Goal: Information Seeking & Learning: Learn about a topic

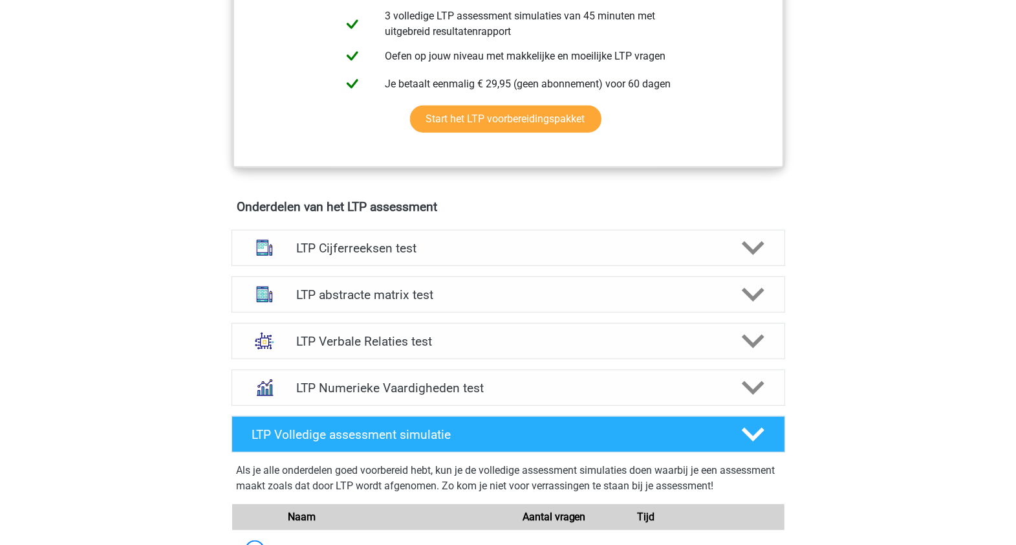
scroll to position [647, 0]
click at [758, 434] on icon at bounding box center [753, 433] width 23 height 23
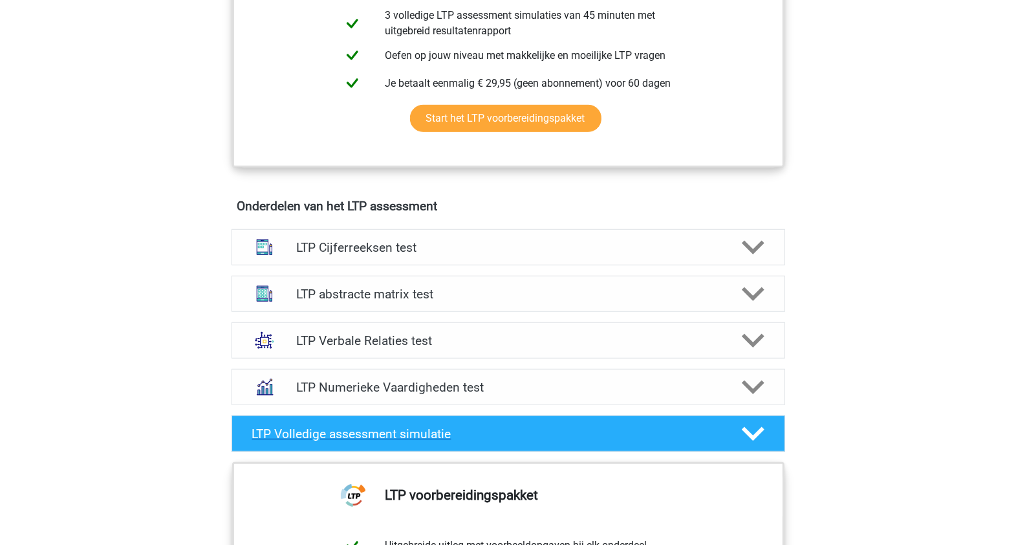
click at [747, 432] on icon at bounding box center [753, 433] width 23 height 23
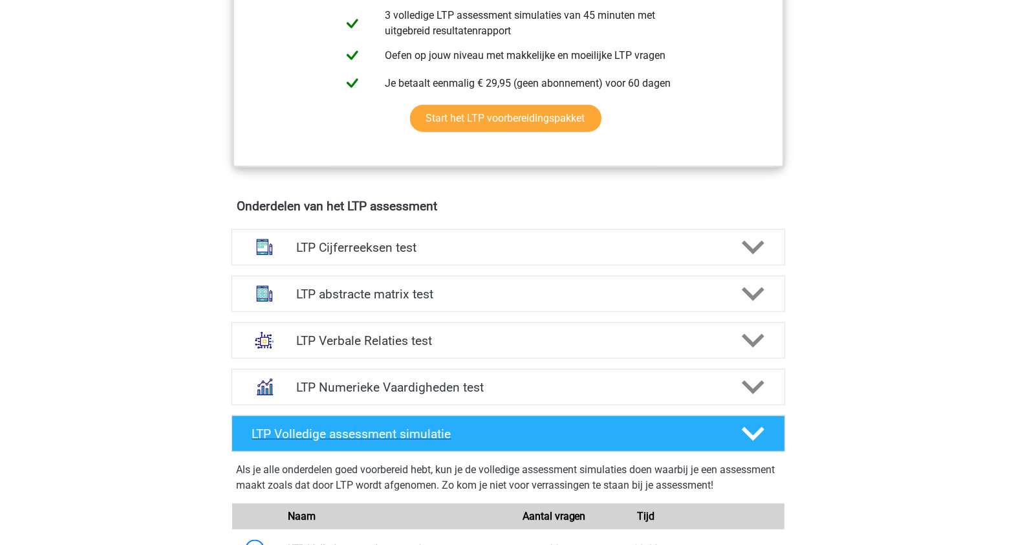
click at [747, 438] on icon at bounding box center [753, 433] width 23 height 23
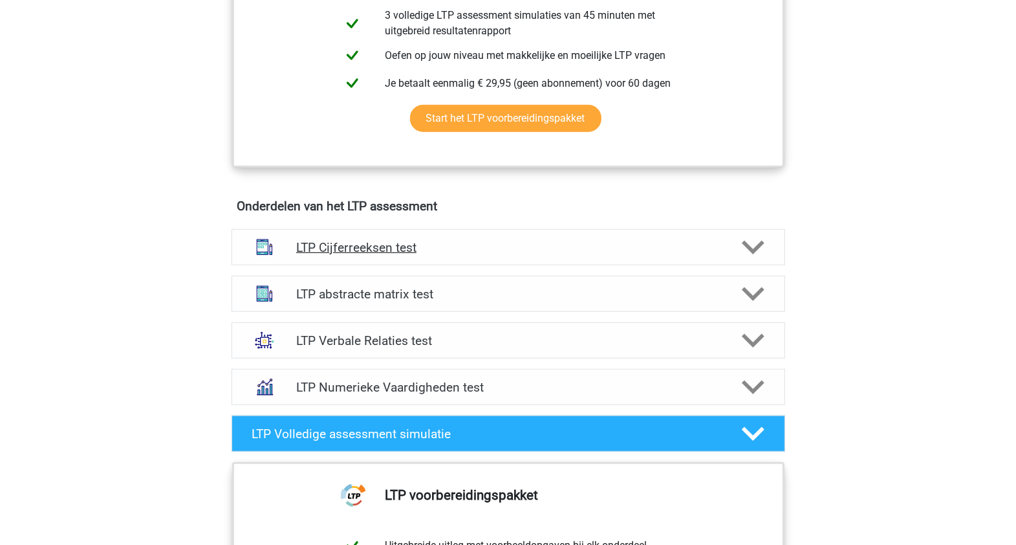
click at [754, 241] on icon at bounding box center [753, 247] width 23 height 23
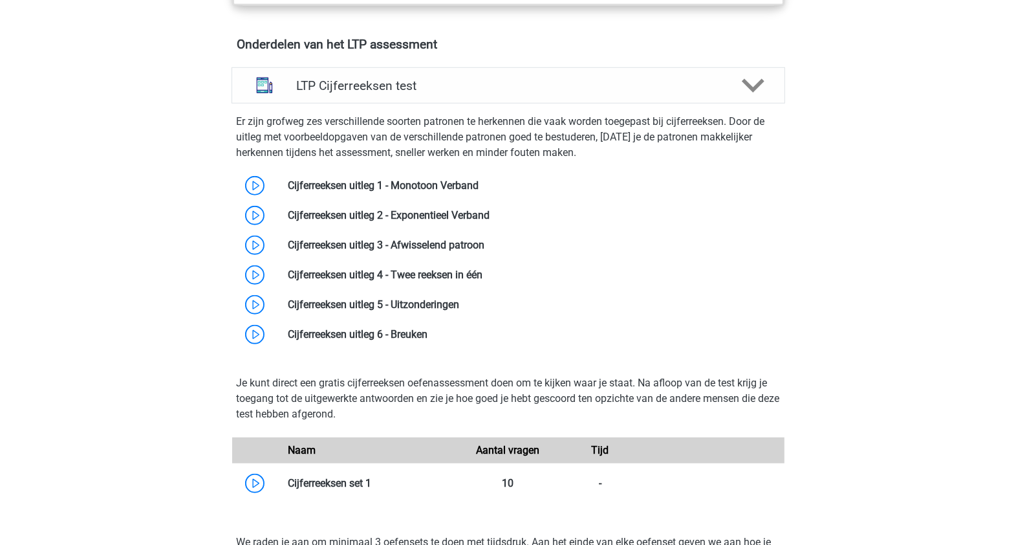
scroll to position [1051, 0]
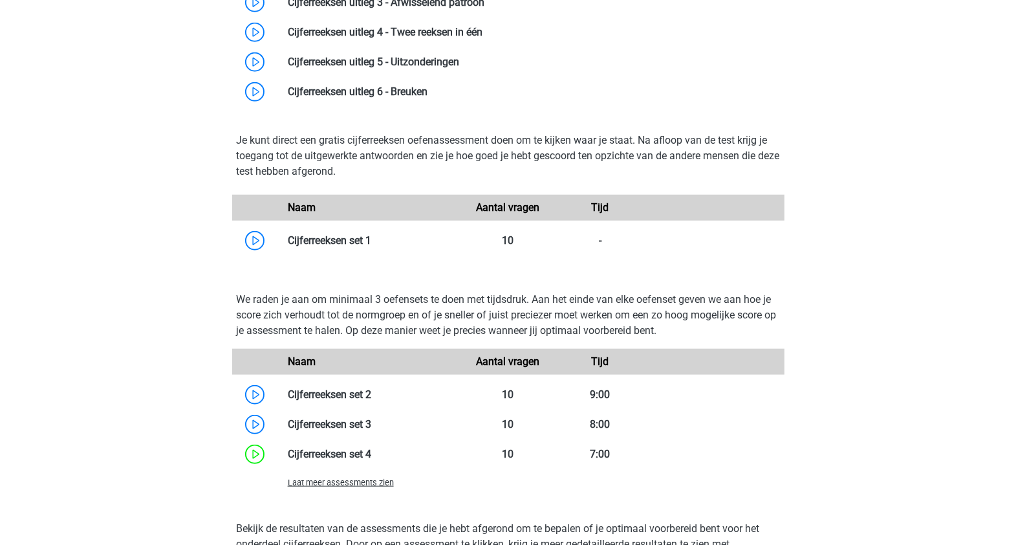
click at [322, 484] on span "Laat meer assessments zien" at bounding box center [341, 482] width 106 height 10
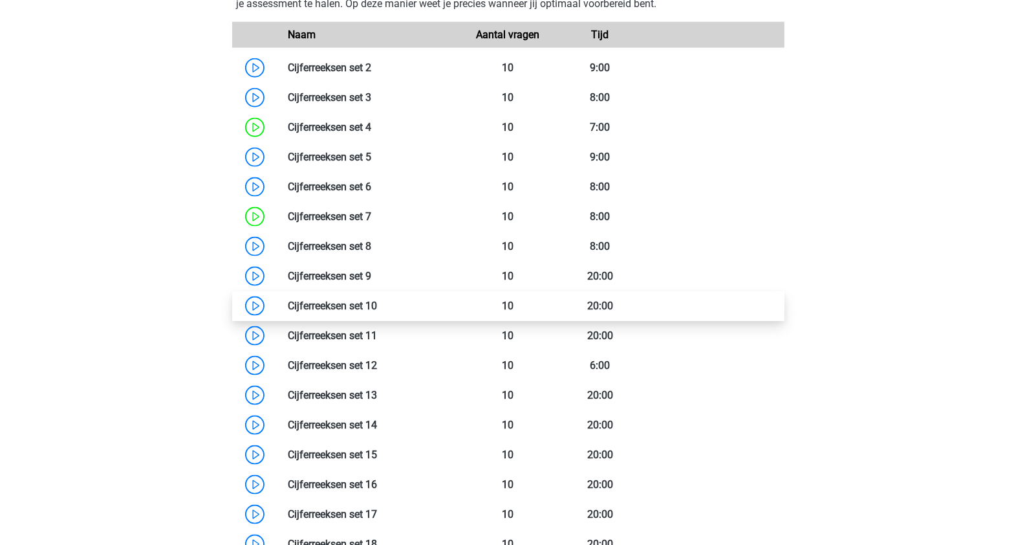
scroll to position [1375, 0]
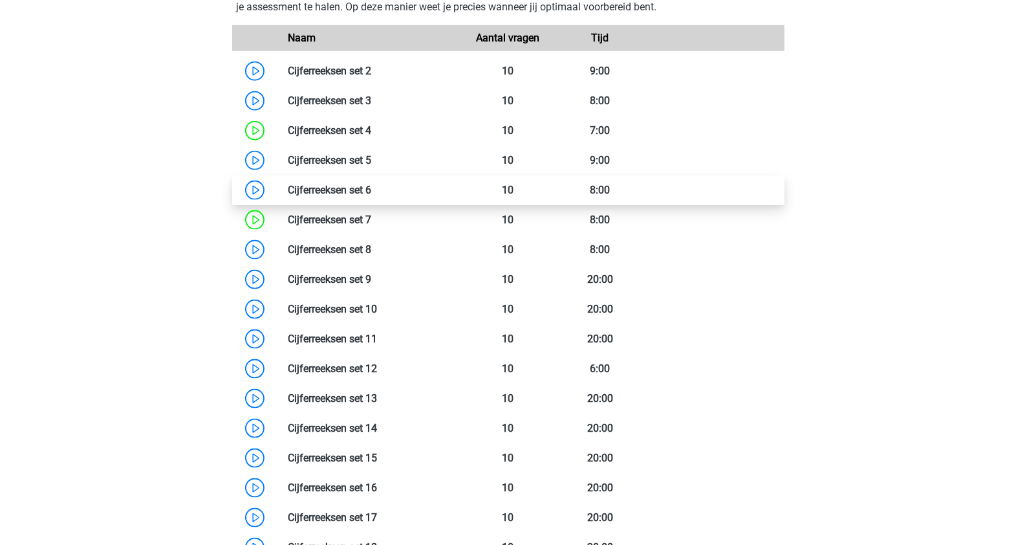
click at [371, 190] on link at bounding box center [371, 190] width 0 height 12
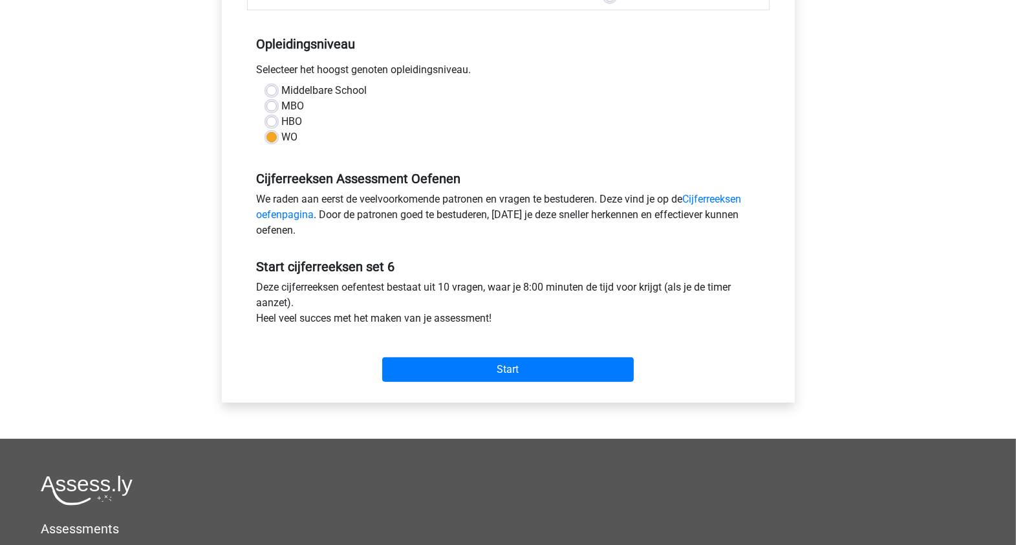
scroll to position [243, 0]
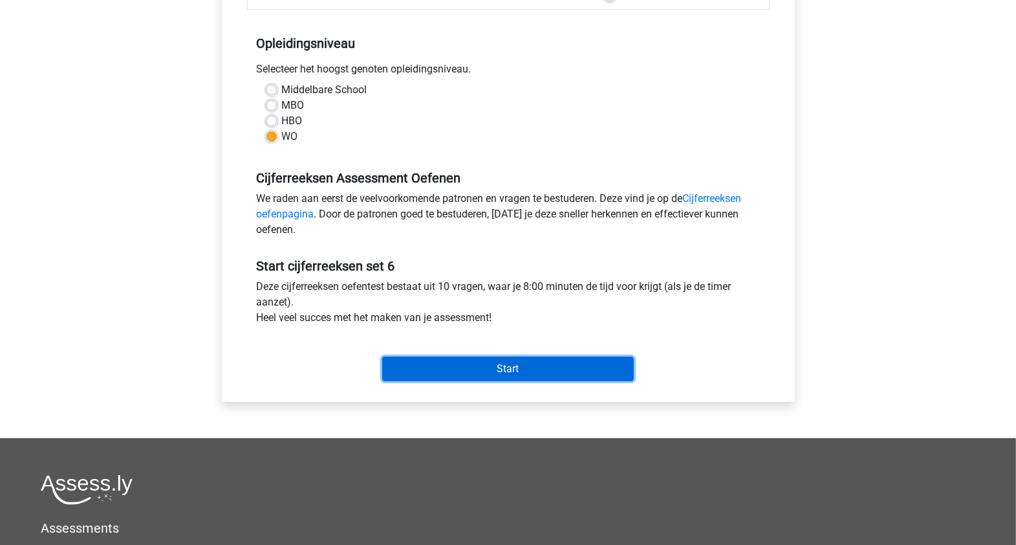
click at [400, 361] on input "Start" at bounding box center [508, 368] width 252 height 25
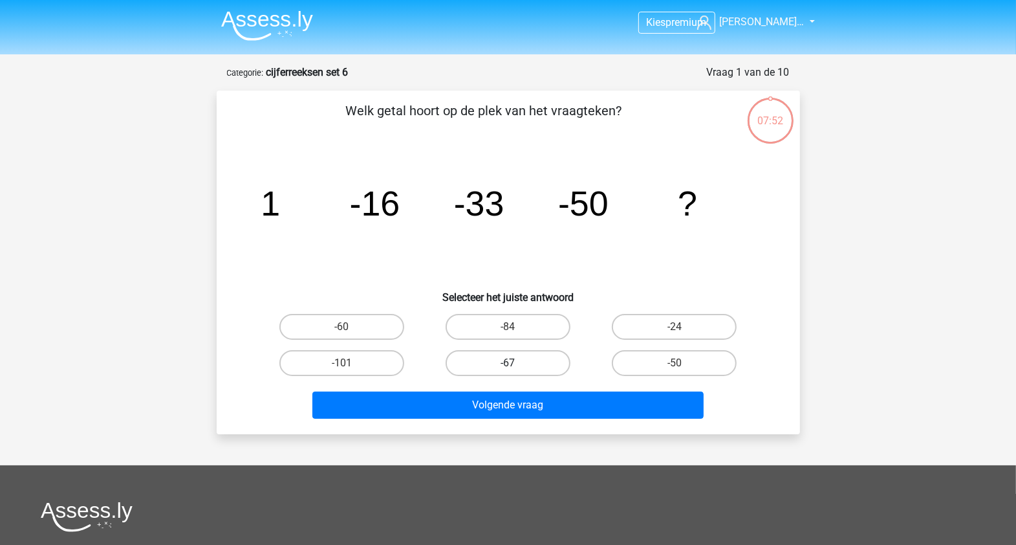
click at [508, 360] on label "-67" at bounding box center [508, 363] width 125 height 26
click at [508, 363] on input "-67" at bounding box center [512, 367] width 8 height 8
radio input "true"
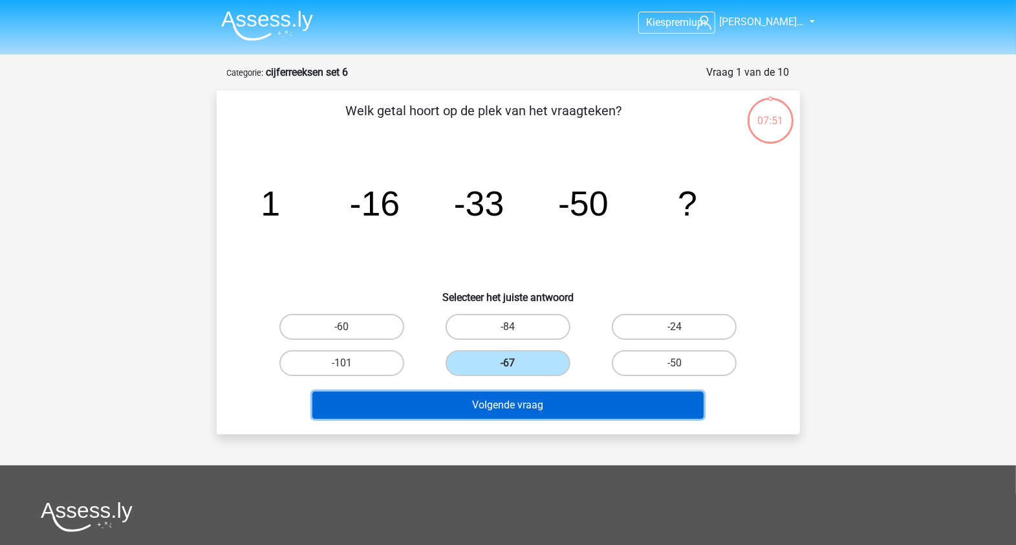
click at [485, 408] on button "Volgende vraag" at bounding box center [507, 404] width 391 height 27
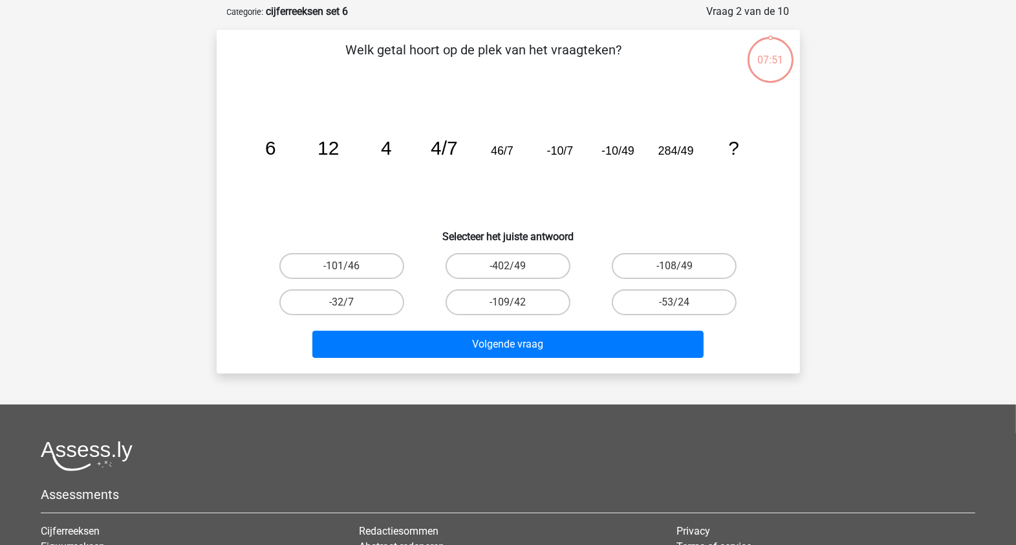
scroll to position [65, 0]
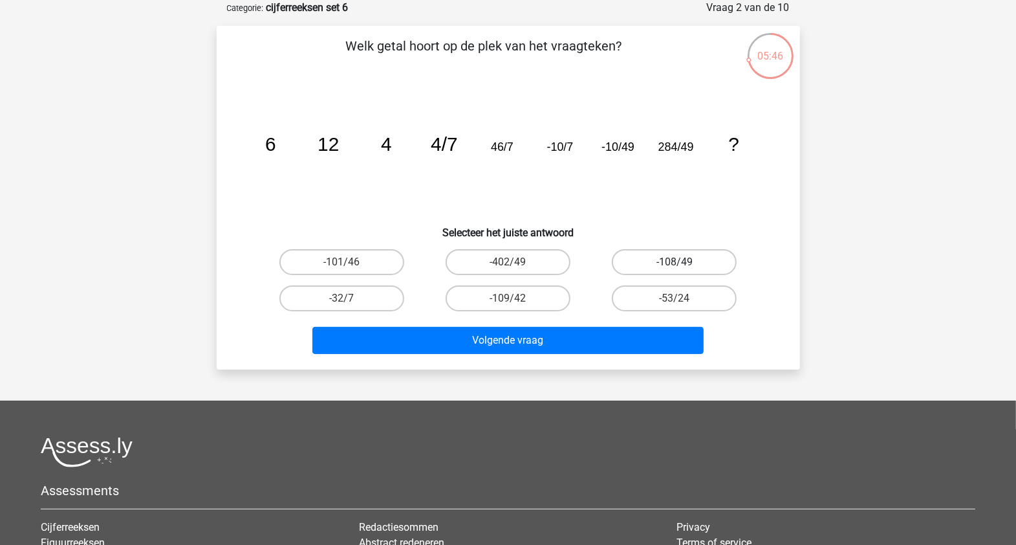
click at [620, 262] on label "-108/49" at bounding box center [674, 262] width 125 height 26
click at [675, 262] on input "-108/49" at bounding box center [679, 266] width 8 height 8
radio input "true"
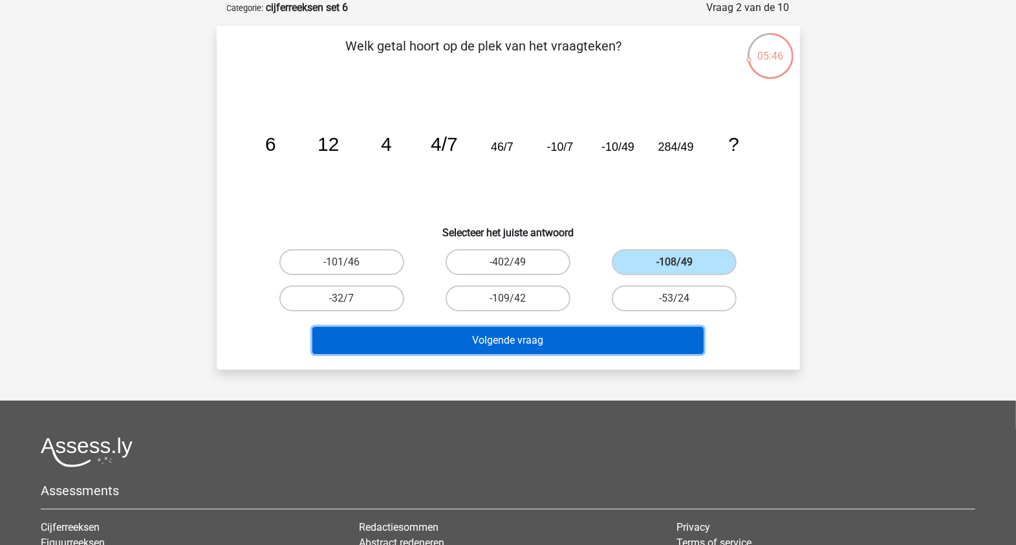
click at [597, 335] on button "Volgende vraag" at bounding box center [507, 340] width 391 height 27
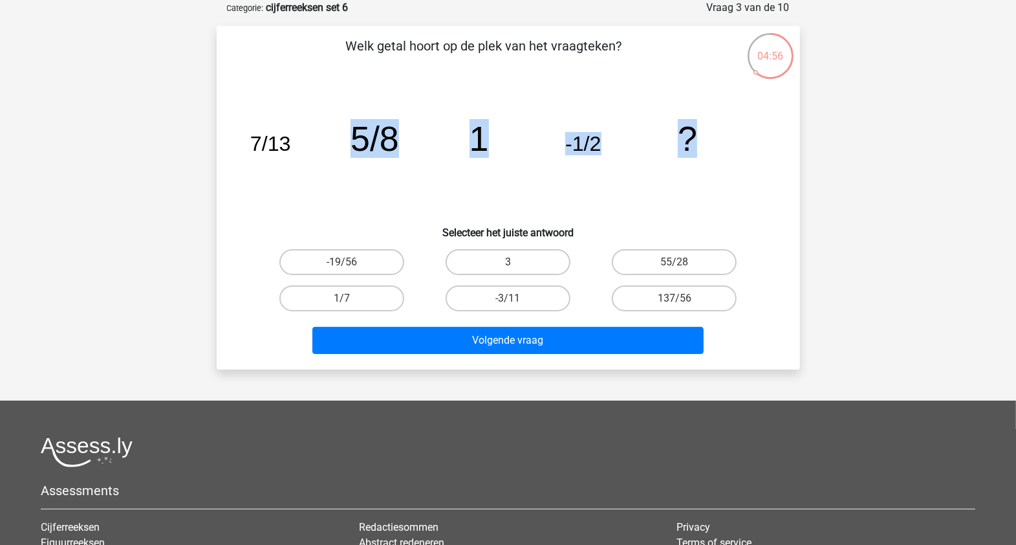
drag, startPoint x: 735, startPoint y: 140, endPoint x: 292, endPoint y: 149, distance: 442.6
click at [292, 149] on icon "image/svg+xml 7/13 5/8 1 -1/2 ?" at bounding box center [508, 150] width 521 height 131
click at [479, 301] on label "-3/11" at bounding box center [508, 298] width 125 height 26
click at [508, 301] on input "-3/11" at bounding box center [512, 302] width 8 height 8
radio input "true"
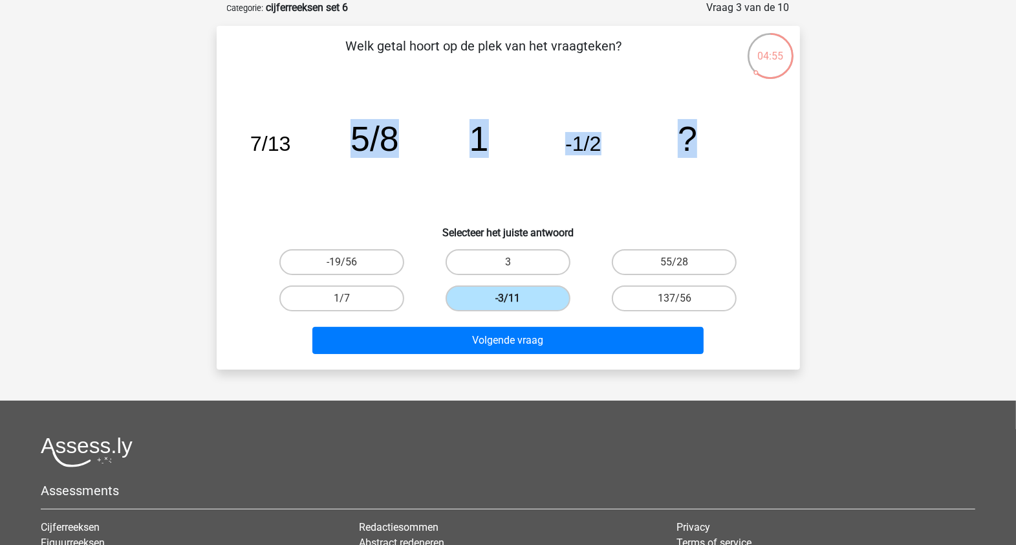
click at [474, 309] on label "-3/11" at bounding box center [508, 298] width 125 height 26
click at [508, 307] on input "-3/11" at bounding box center [512, 302] width 8 height 8
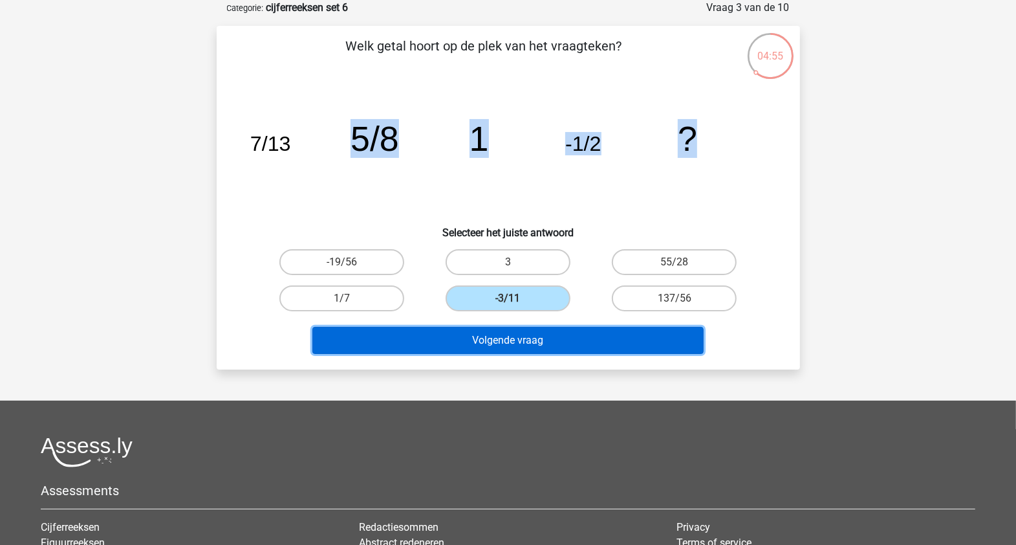
click at [479, 332] on button "Volgende vraag" at bounding box center [507, 340] width 391 height 27
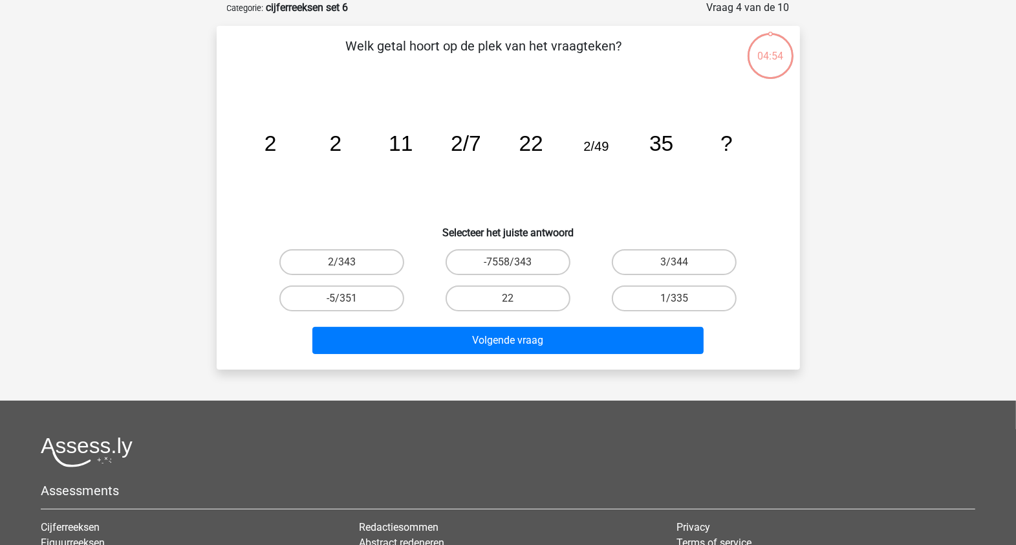
click at [503, 176] on icon "image/svg+xml 2 2 11 2/7 22 2/49 35 ?" at bounding box center [508, 150] width 521 height 131
click at [665, 294] on label "1/335" at bounding box center [674, 298] width 125 height 26
click at [675, 298] on input "1/335" at bounding box center [679, 302] width 8 height 8
radio input "true"
click at [349, 301] on input "-5/351" at bounding box center [346, 302] width 8 height 8
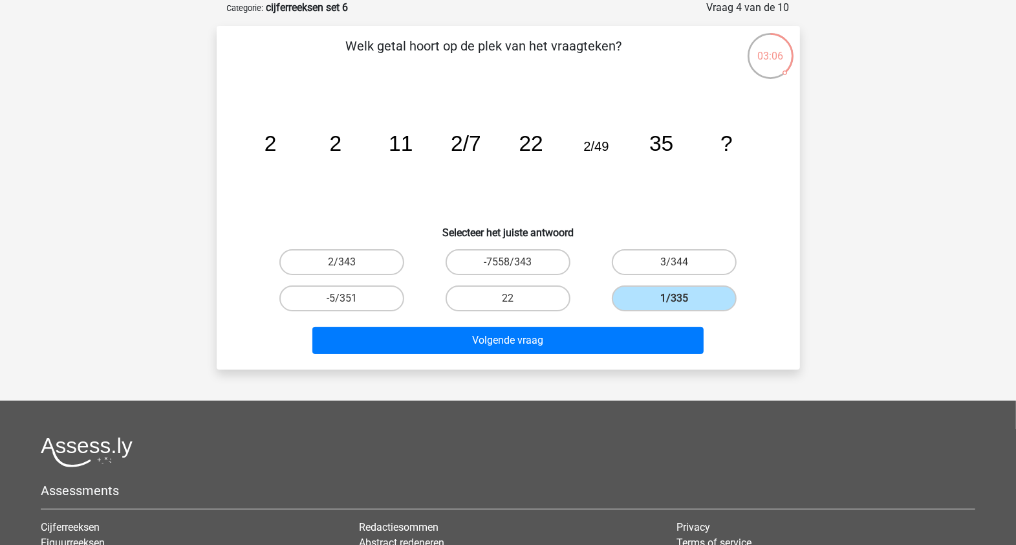
radio input "true"
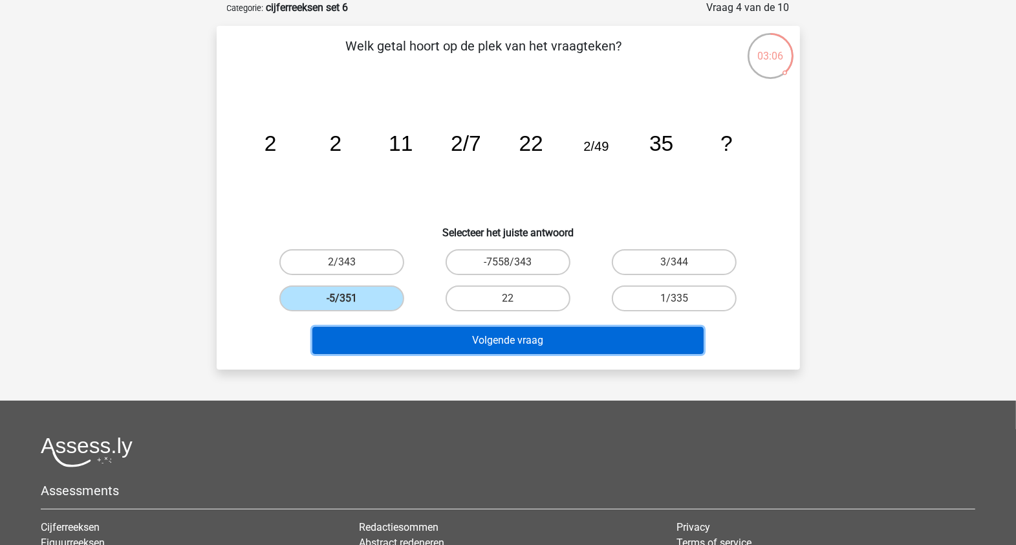
click at [363, 337] on button "Volgende vraag" at bounding box center [507, 340] width 391 height 27
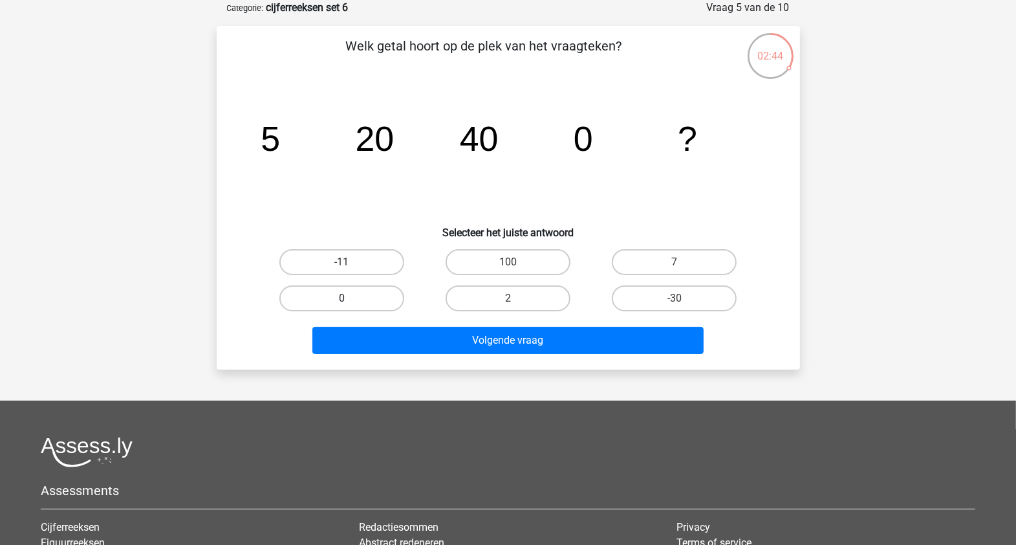
click at [301, 300] on label "0" at bounding box center [341, 298] width 125 height 26
click at [342, 300] on input "0" at bounding box center [346, 302] width 8 height 8
radio input "true"
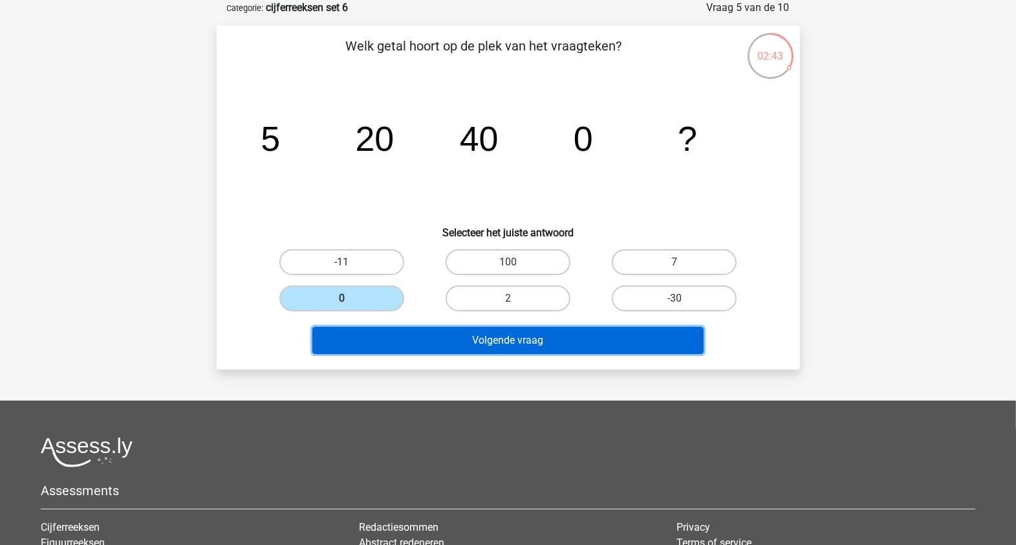
click at [348, 334] on button "Volgende vraag" at bounding box center [507, 340] width 391 height 27
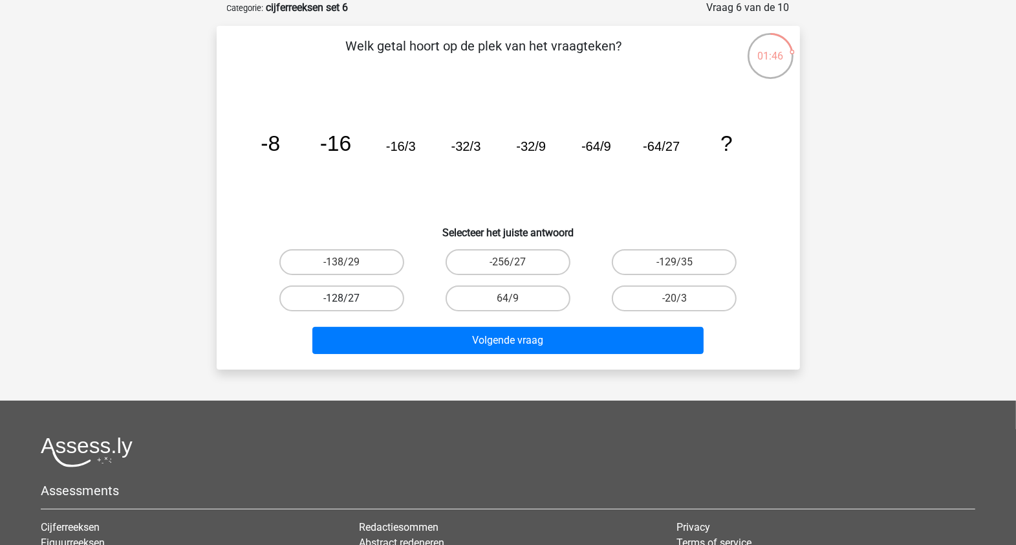
click at [372, 297] on label "-128/27" at bounding box center [341, 298] width 125 height 26
click at [350, 298] on input "-128/27" at bounding box center [346, 302] width 8 height 8
radio input "true"
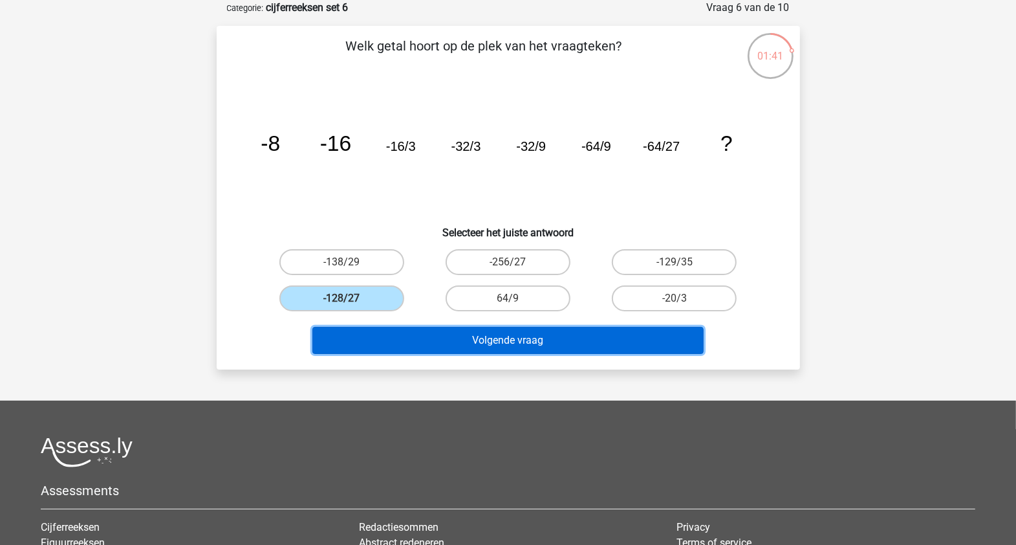
click at [375, 336] on button "Volgende vraag" at bounding box center [507, 340] width 391 height 27
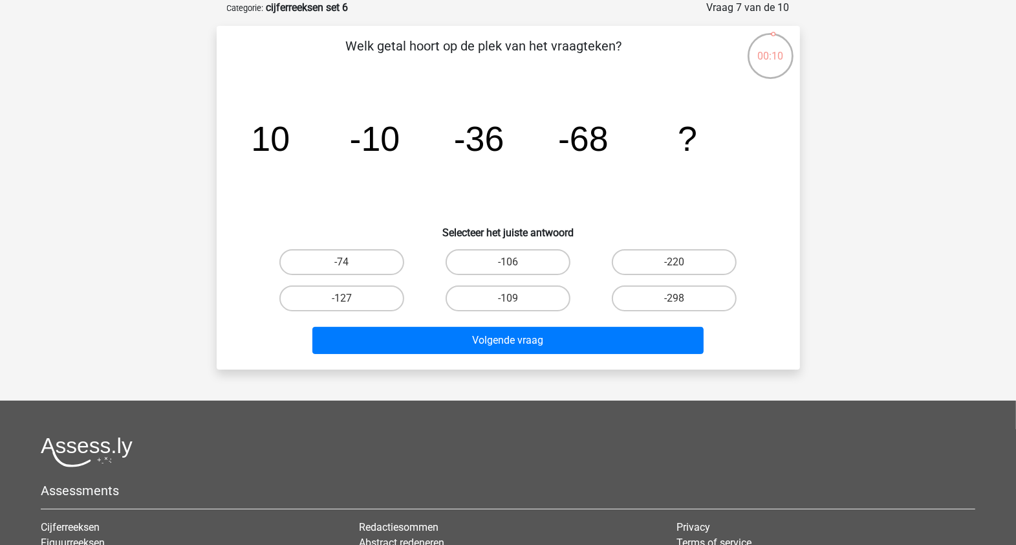
click at [522, 213] on icon "image/svg+xml 10 -10 -36 -68 ?" at bounding box center [508, 150] width 521 height 131
click at [497, 256] on label "-106" at bounding box center [508, 262] width 125 height 26
click at [508, 262] on input "-106" at bounding box center [512, 266] width 8 height 8
radio input "true"
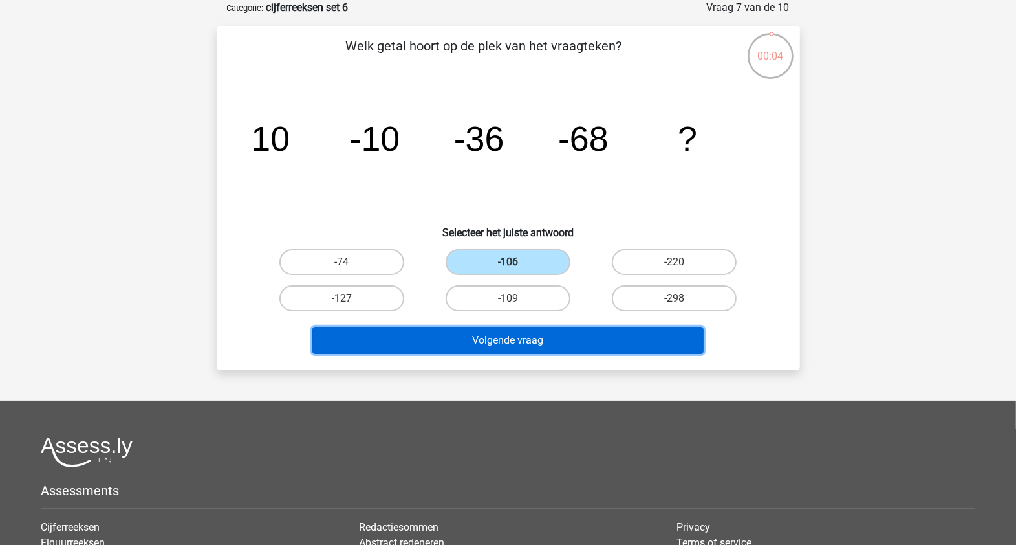
click at [433, 340] on button "Volgende vraag" at bounding box center [507, 340] width 391 height 27
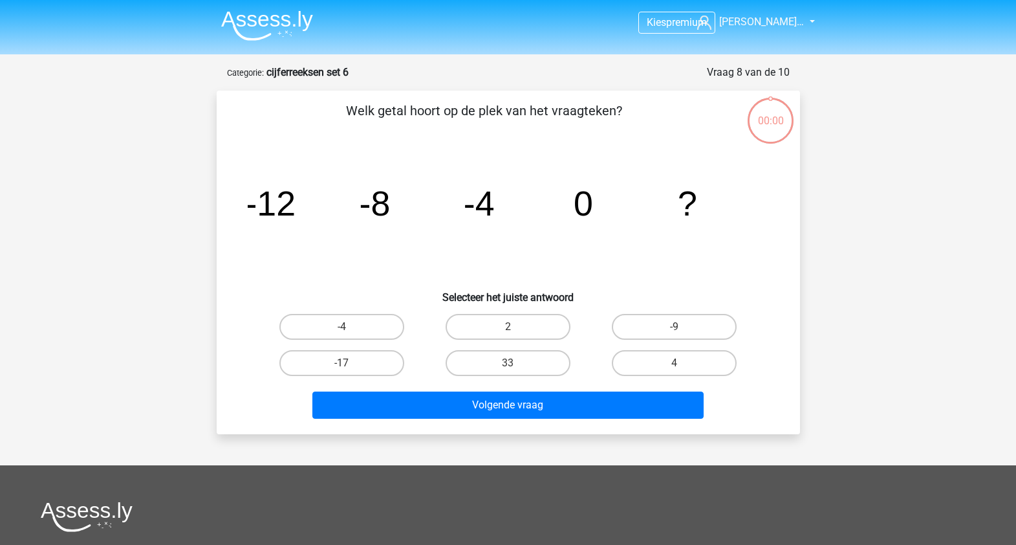
scroll to position [65, 0]
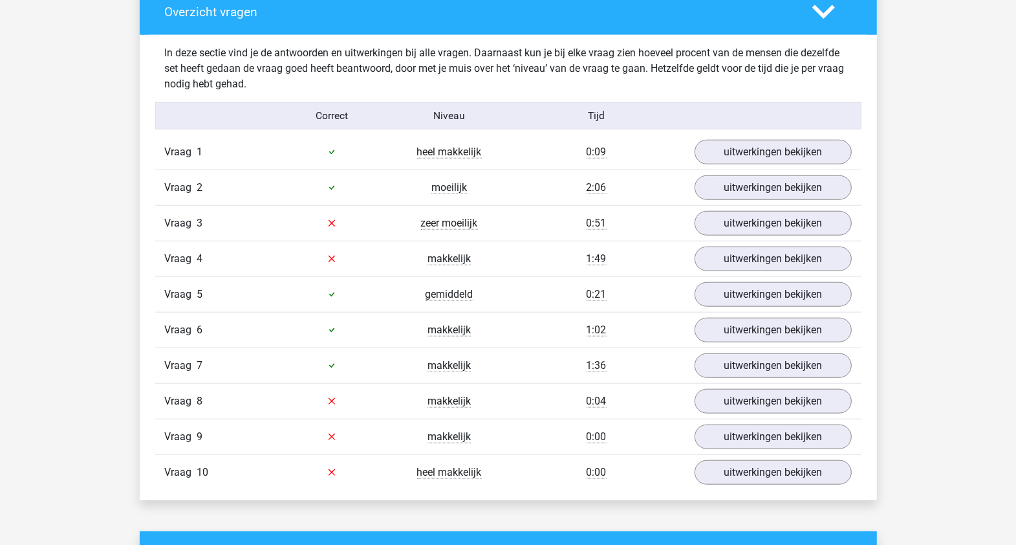
scroll to position [970, 0]
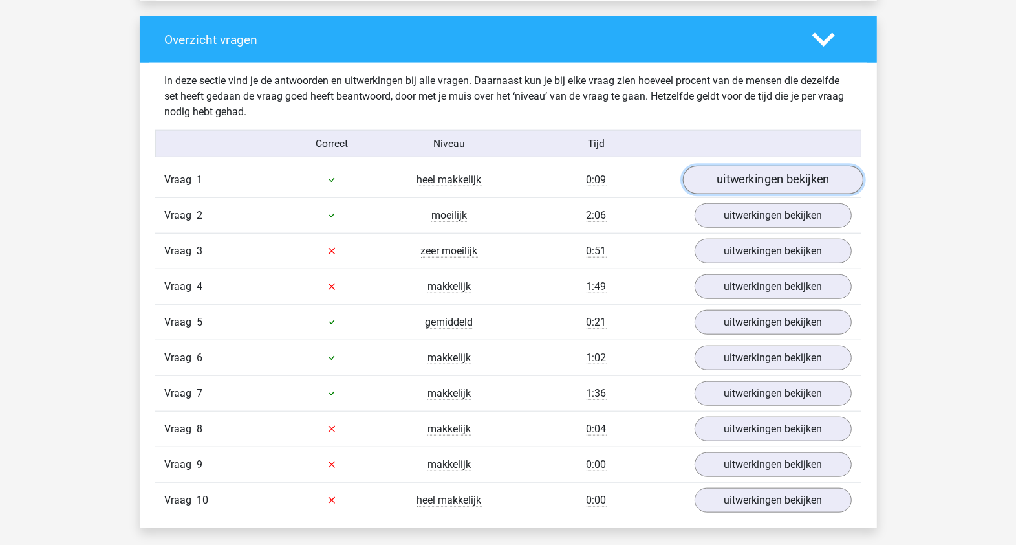
click at [727, 166] on link "uitwerkingen bekijken" at bounding box center [773, 180] width 180 height 28
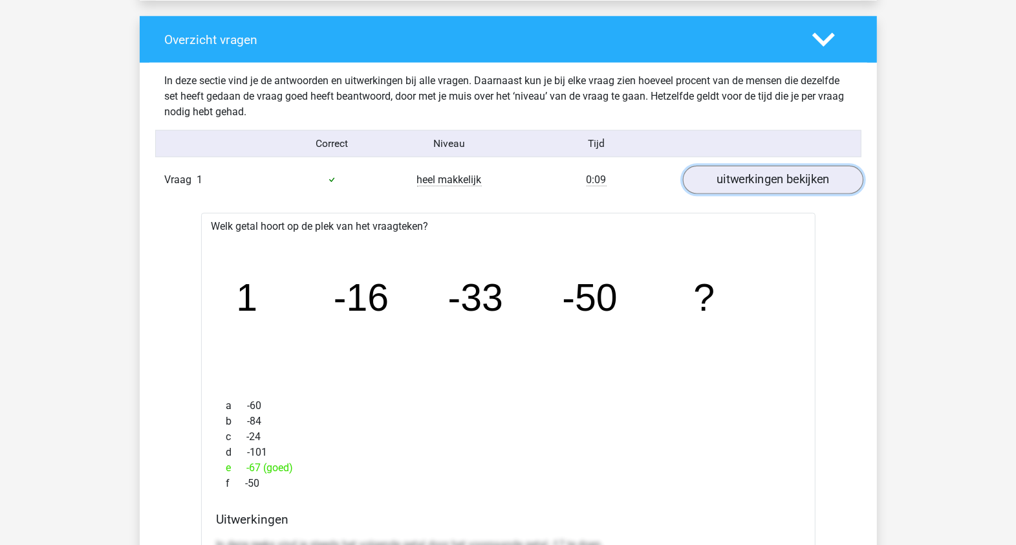
click at [736, 166] on link "uitwerkingen bekijken" at bounding box center [773, 180] width 180 height 28
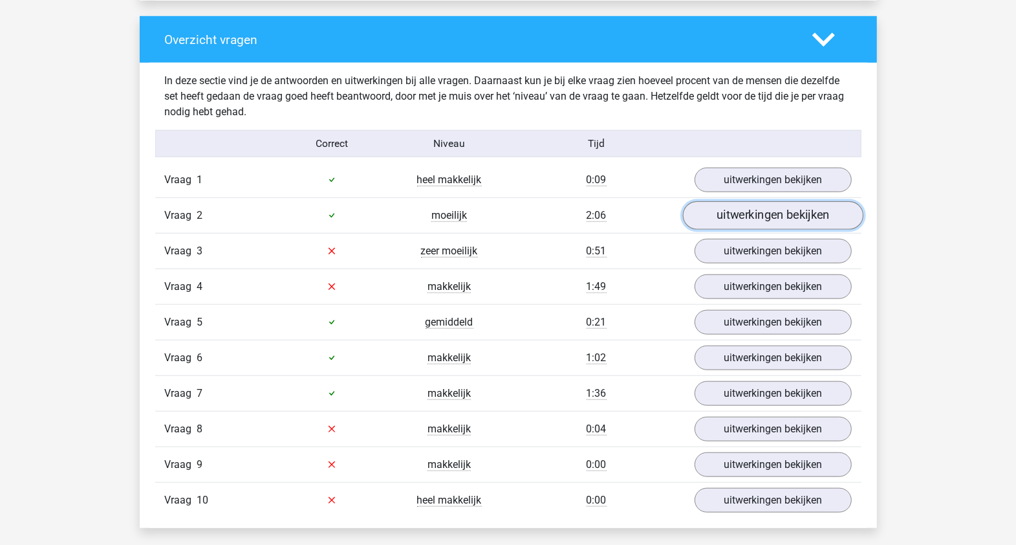
click at [742, 204] on link "uitwerkingen bekijken" at bounding box center [773, 215] width 180 height 28
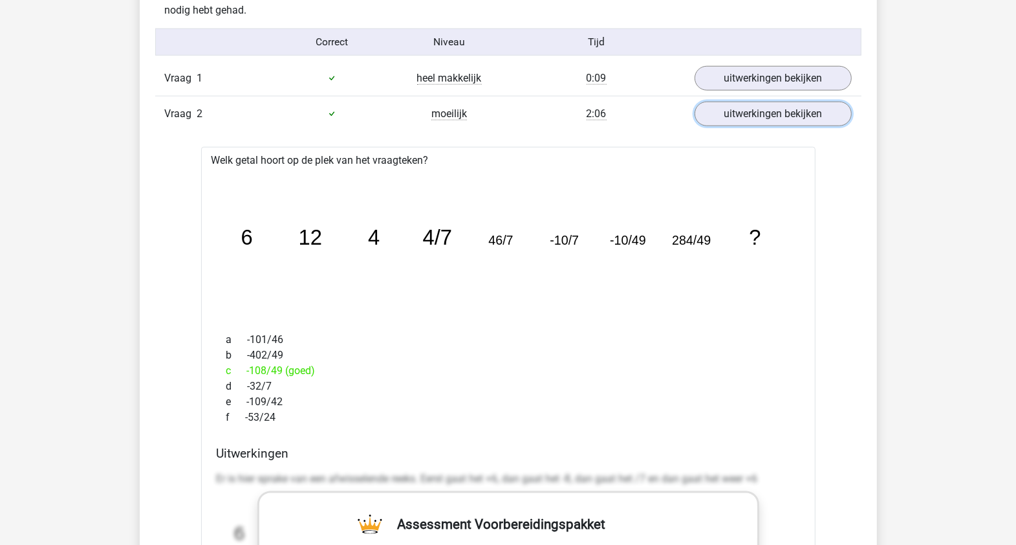
scroll to position [1051, 0]
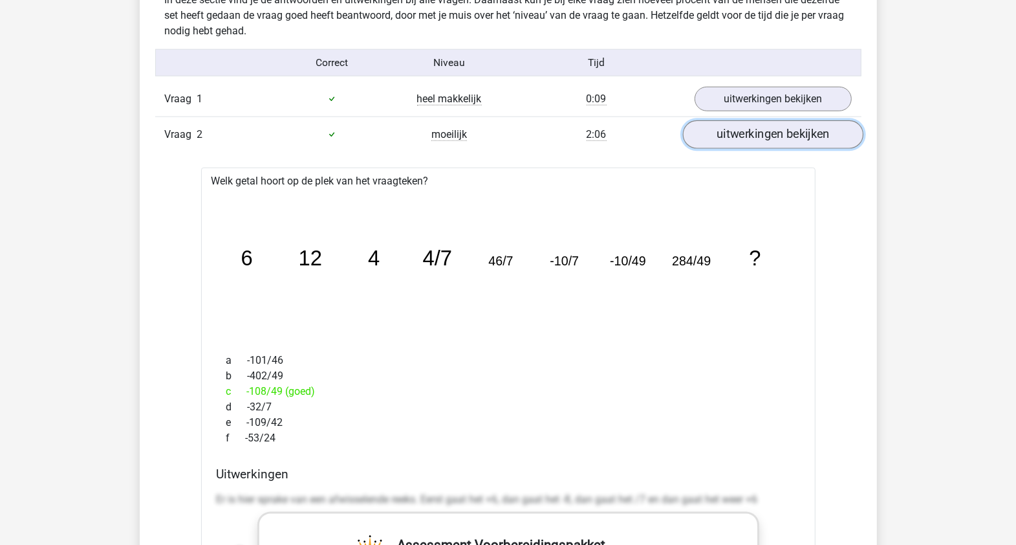
click at [741, 120] on link "uitwerkingen bekijken" at bounding box center [773, 134] width 180 height 28
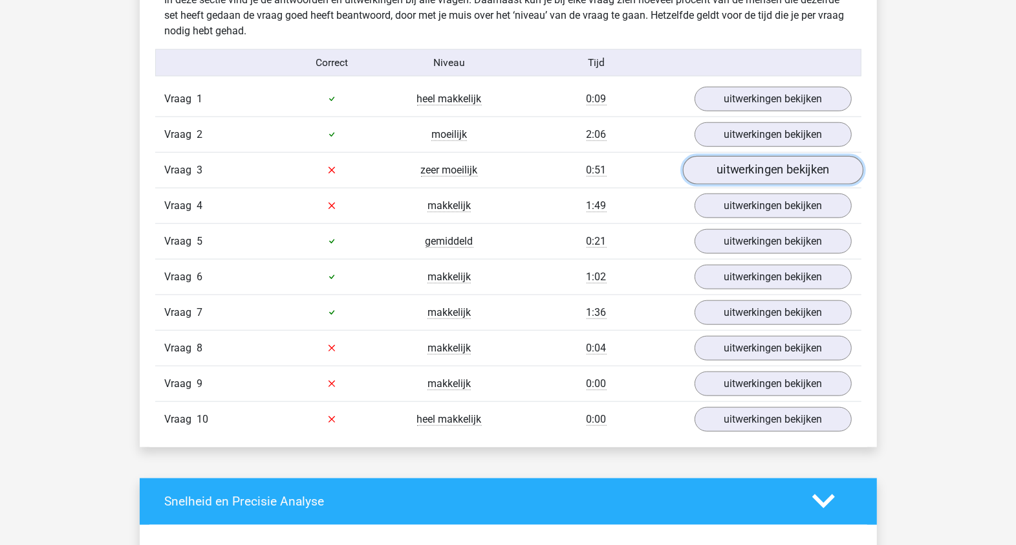
click at [732, 156] on link "uitwerkingen bekijken" at bounding box center [773, 170] width 180 height 28
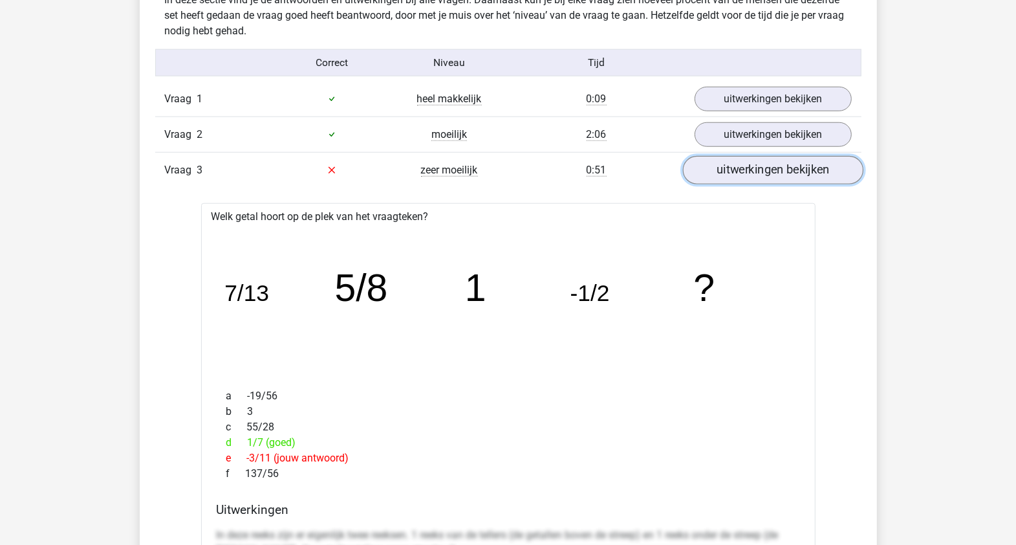
click at [732, 156] on link "uitwerkingen bekijken" at bounding box center [773, 170] width 180 height 28
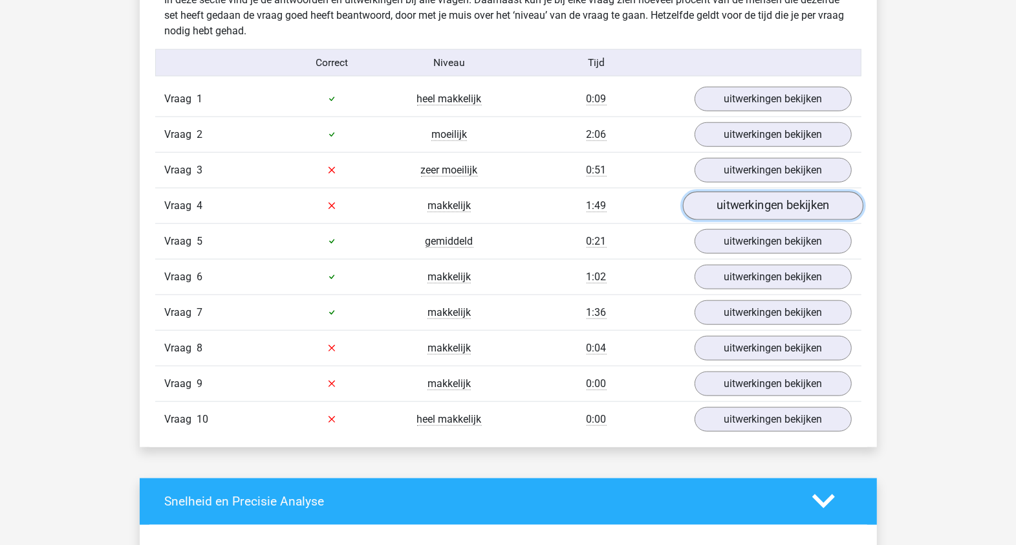
click at [712, 191] on link "uitwerkingen bekijken" at bounding box center [773, 205] width 180 height 28
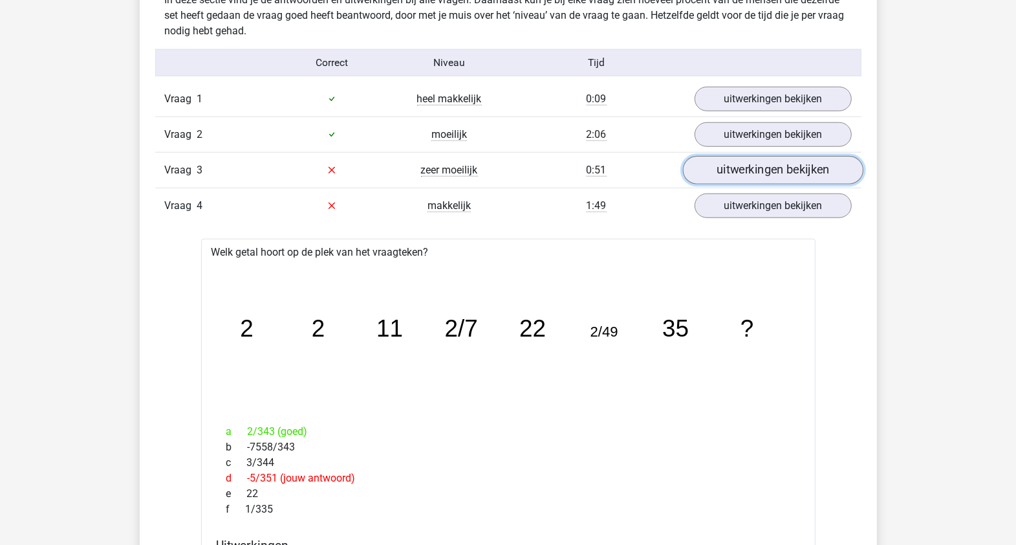
click at [711, 156] on link "uitwerkingen bekijken" at bounding box center [773, 170] width 180 height 28
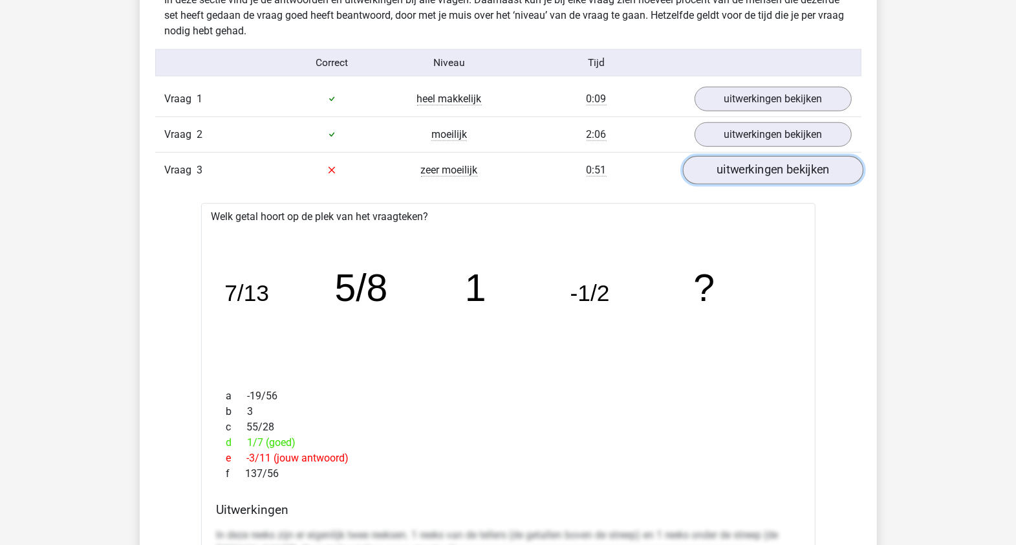
click at [711, 156] on link "uitwerkingen bekijken" at bounding box center [773, 170] width 180 height 28
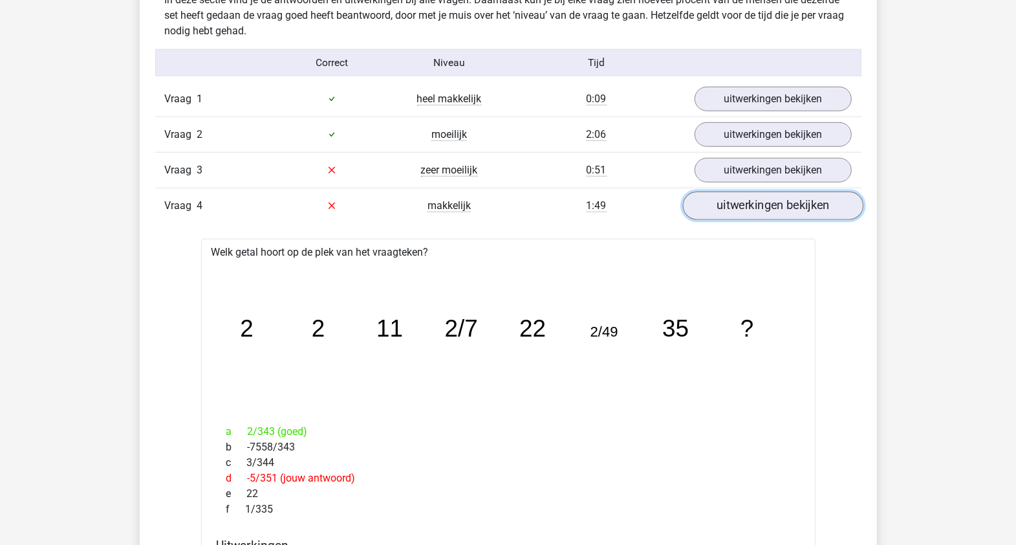
click at [706, 192] on link "uitwerkingen bekijken" at bounding box center [773, 205] width 180 height 28
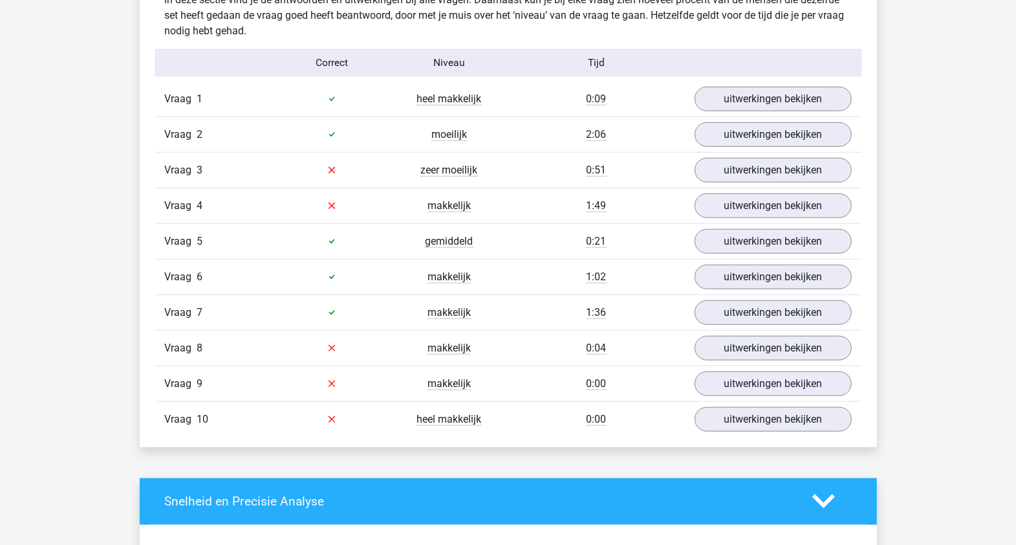
click at [703, 237] on div "Vraag 5 gemiddeld 0:21 uitwerkingen bekijken" at bounding box center [508, 241] width 706 height 36
click at [749, 405] on link "uitwerkingen bekijken" at bounding box center [773, 419] width 180 height 28
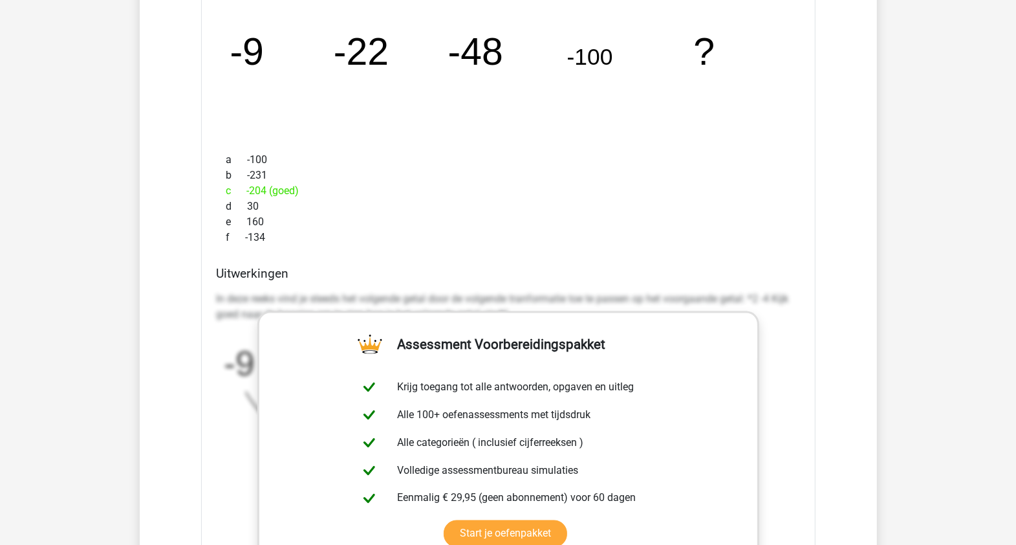
scroll to position [1375, 0]
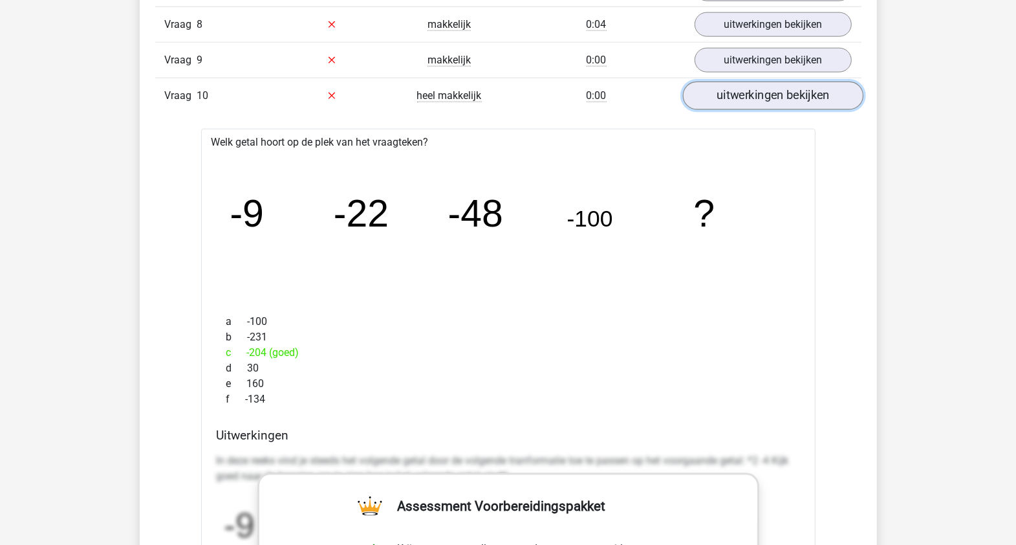
click at [721, 82] on link "uitwerkingen bekijken" at bounding box center [773, 96] width 180 height 28
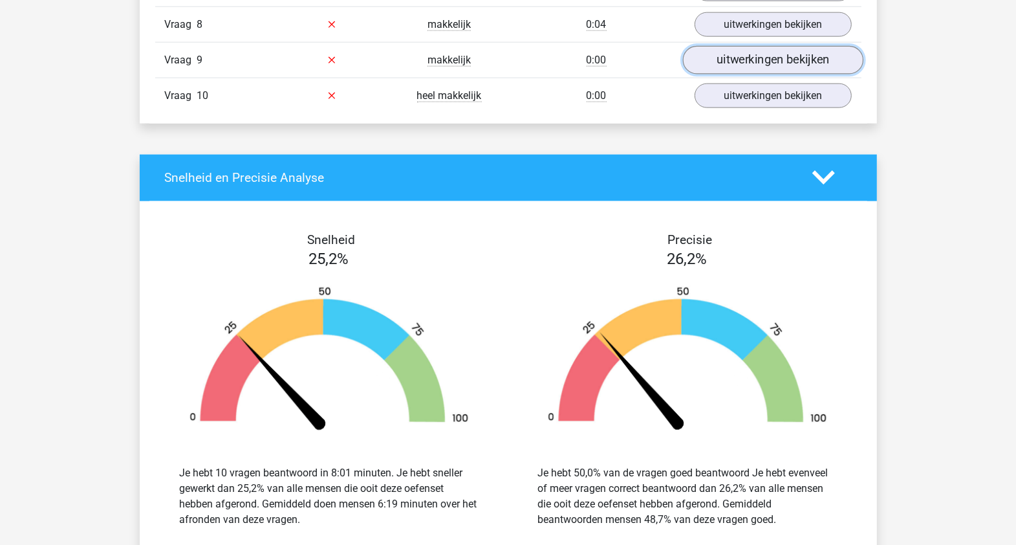
click at [710, 46] on link "uitwerkingen bekijken" at bounding box center [773, 60] width 180 height 28
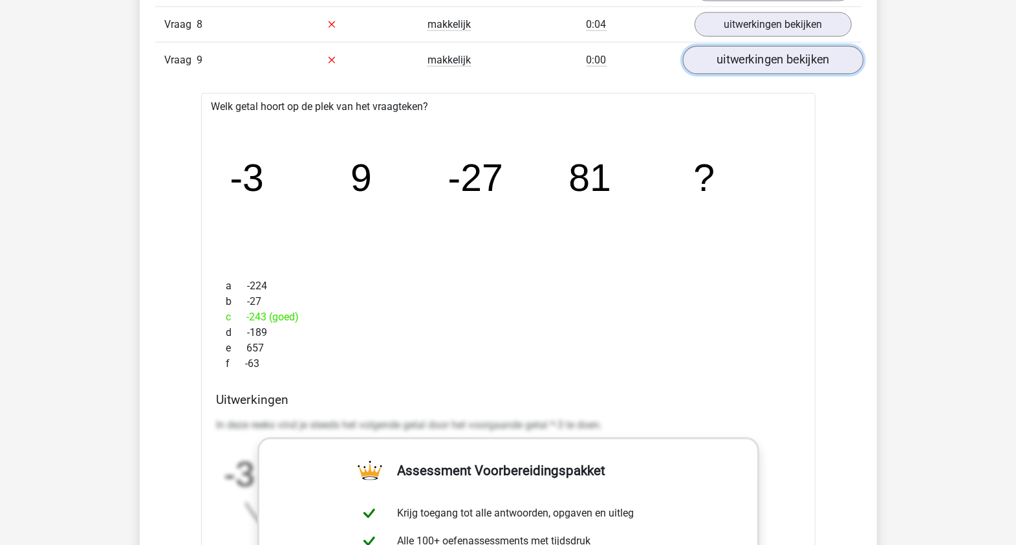
click at [710, 46] on link "uitwerkingen bekijken" at bounding box center [773, 60] width 180 height 28
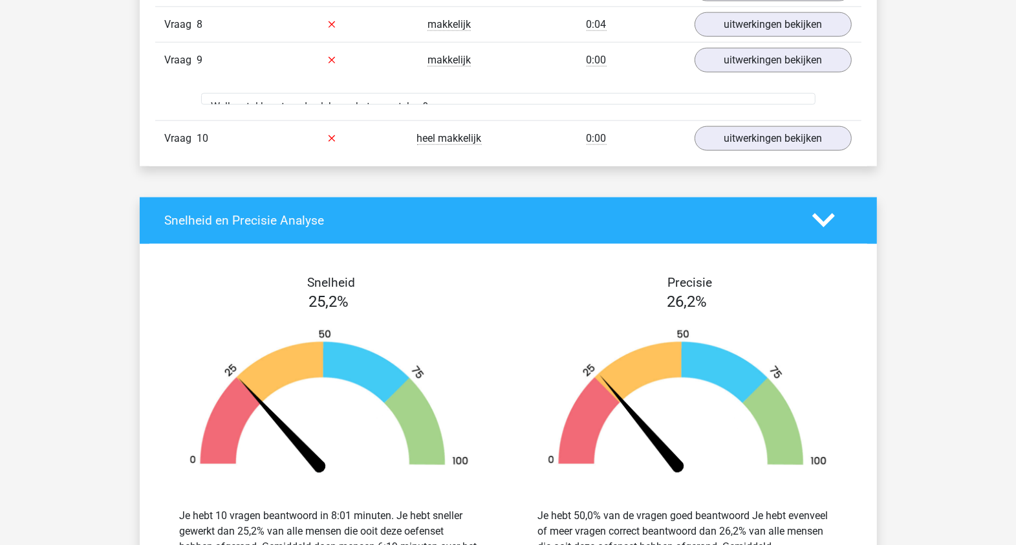
click at [708, 16] on div "Vraag 8 makkelijk 0:04 uitwerkingen bekijken" at bounding box center [508, 24] width 706 height 36
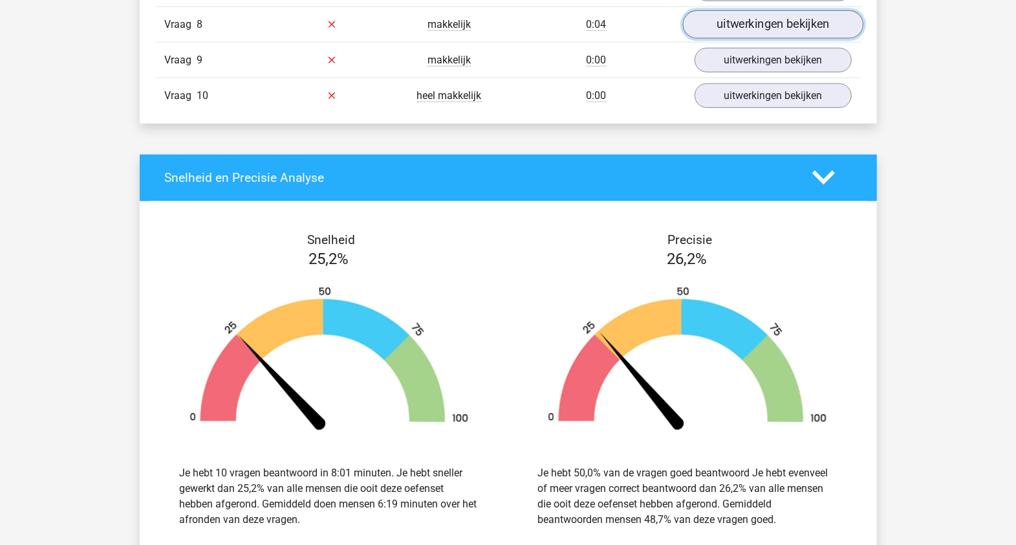
click at [710, 11] on link "uitwerkingen bekijken" at bounding box center [773, 24] width 180 height 28
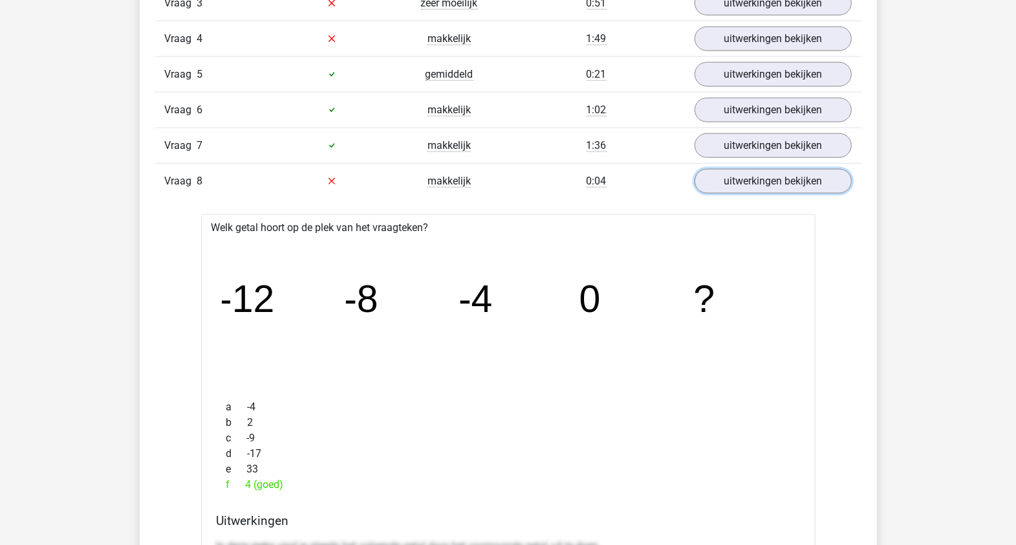
scroll to position [1213, 0]
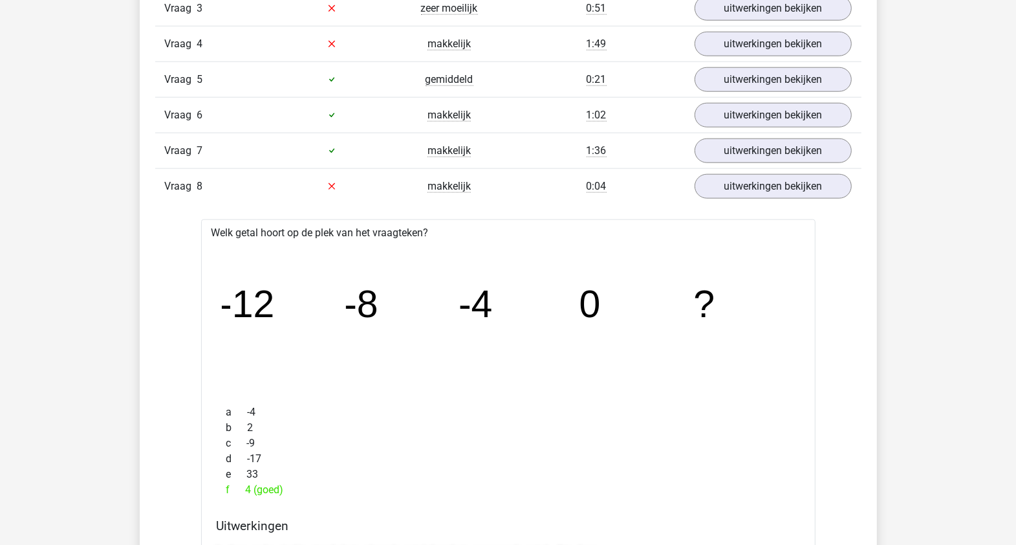
click at [728, 177] on div "Vraag 8 makkelijk 0:04 uitwerkingen bekijken" at bounding box center [508, 186] width 706 height 36
click at [732, 172] on link "uitwerkingen bekijken" at bounding box center [773, 186] width 180 height 28
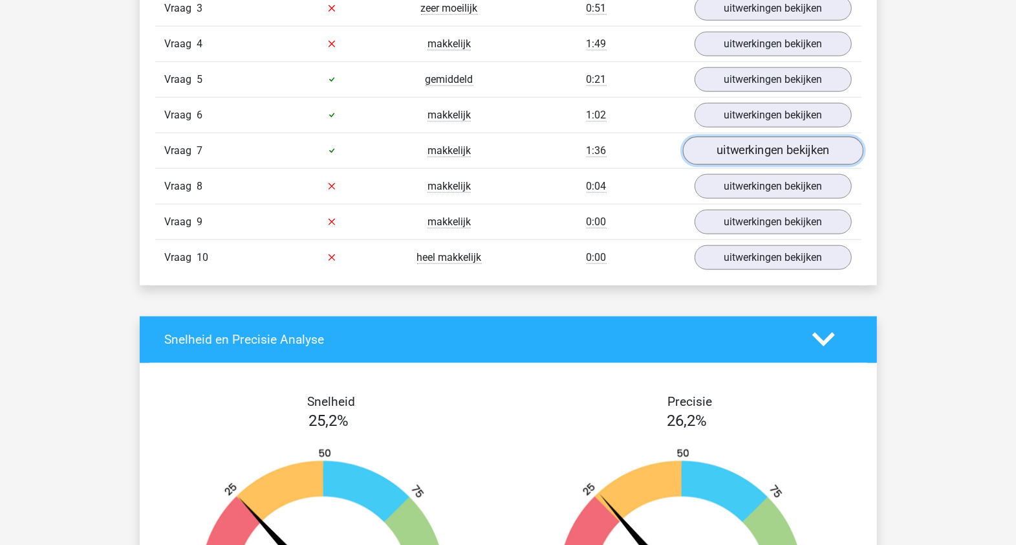
click at [750, 137] on link "uitwerkingen bekijken" at bounding box center [773, 151] width 180 height 28
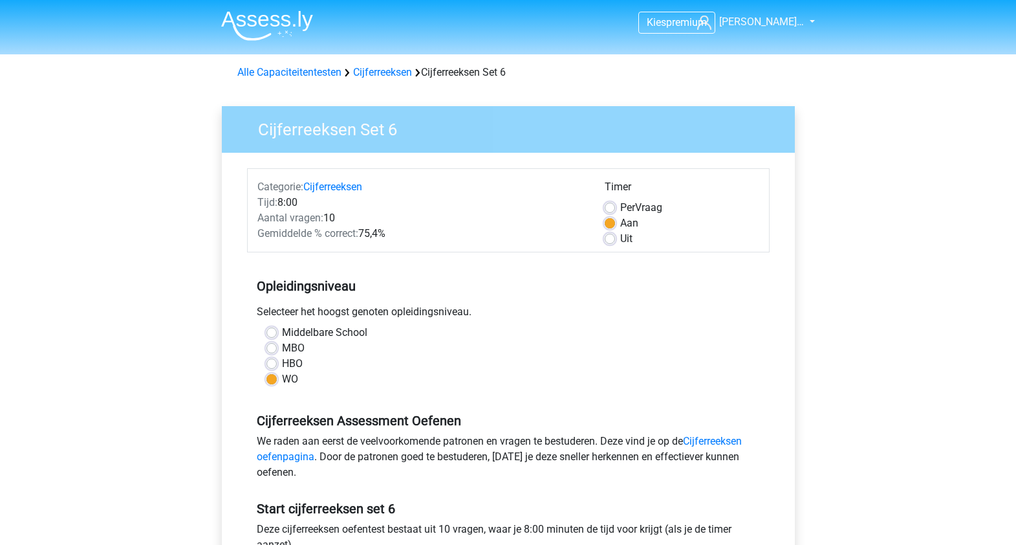
scroll to position [243, 0]
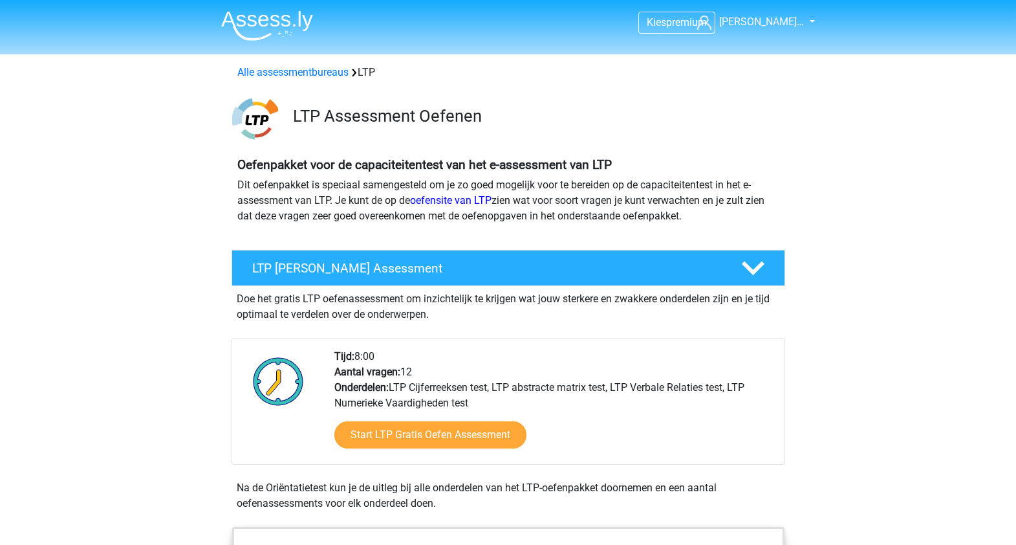
scroll to position [1375, 0]
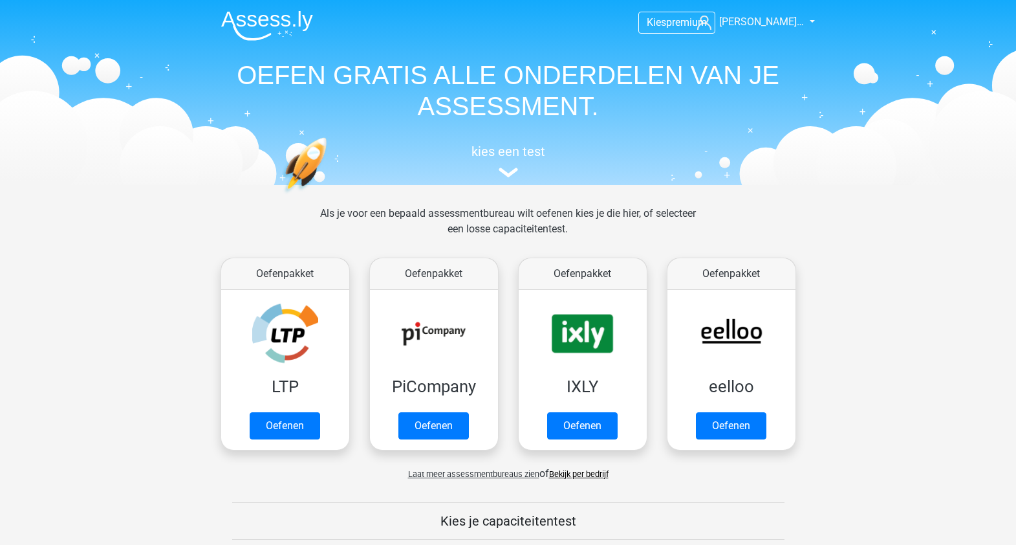
scroll to position [81, 0]
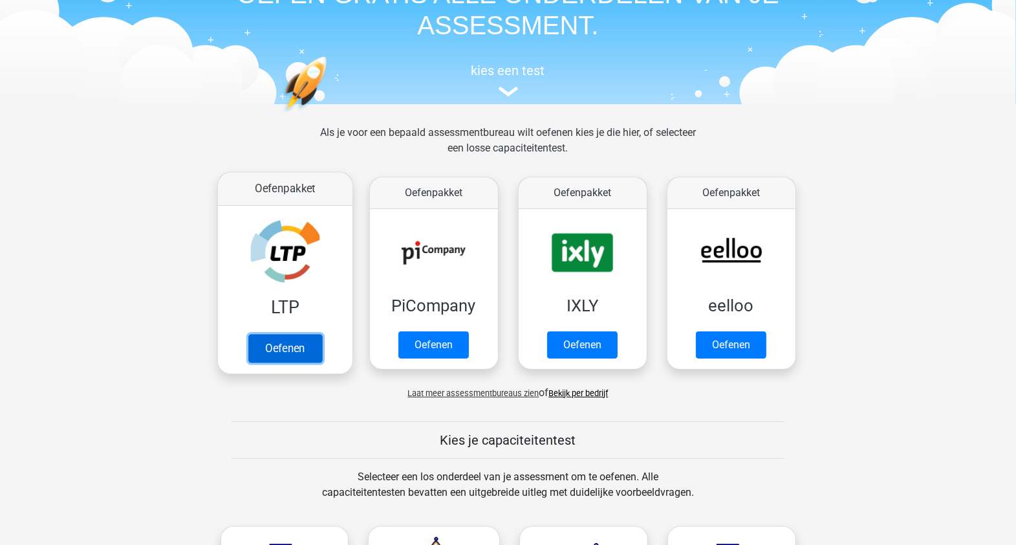
click at [301, 334] on link "Oefenen" at bounding box center [285, 348] width 74 height 28
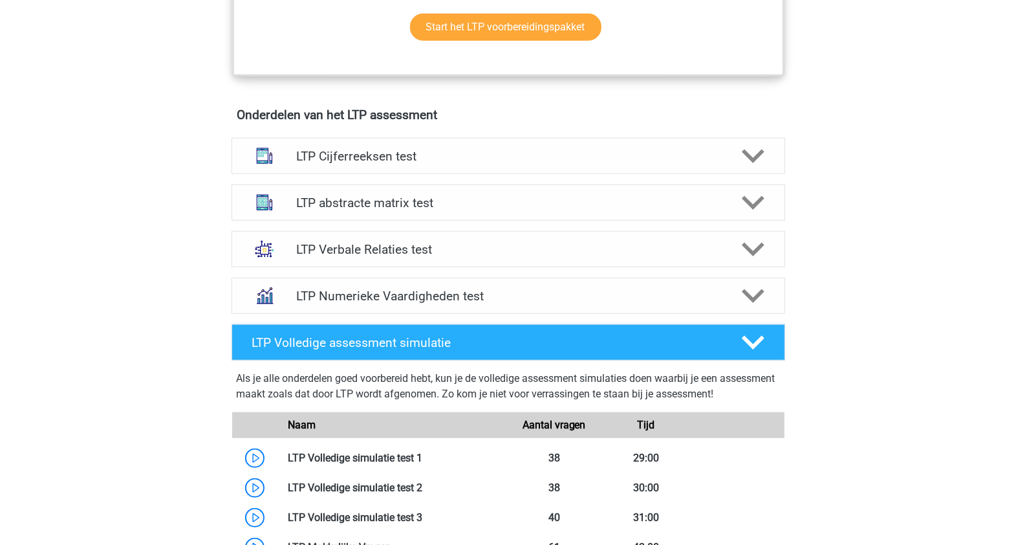
scroll to position [809, 0]
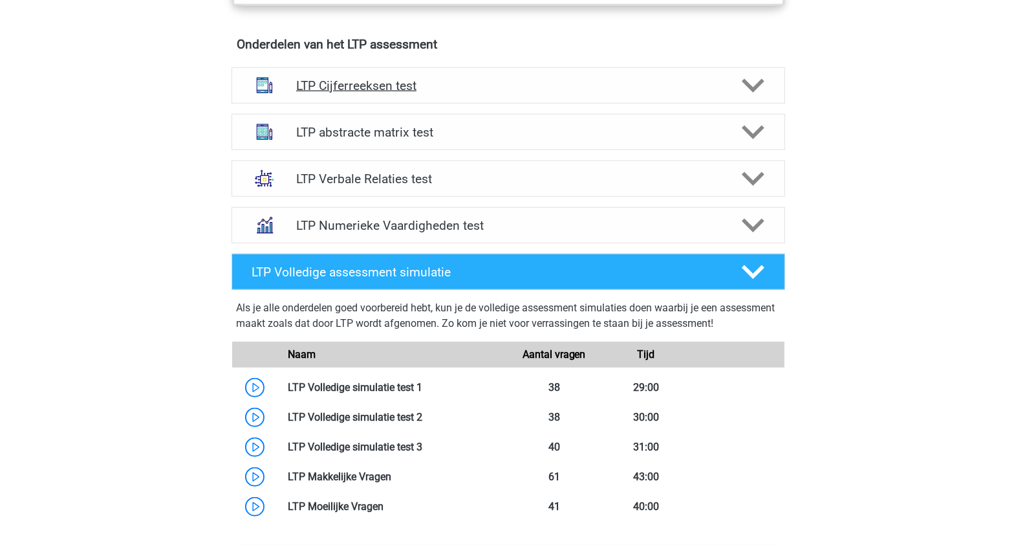
click at [554, 80] on h4 "LTP Cijferreeksen test" at bounding box center [508, 85] width 424 height 15
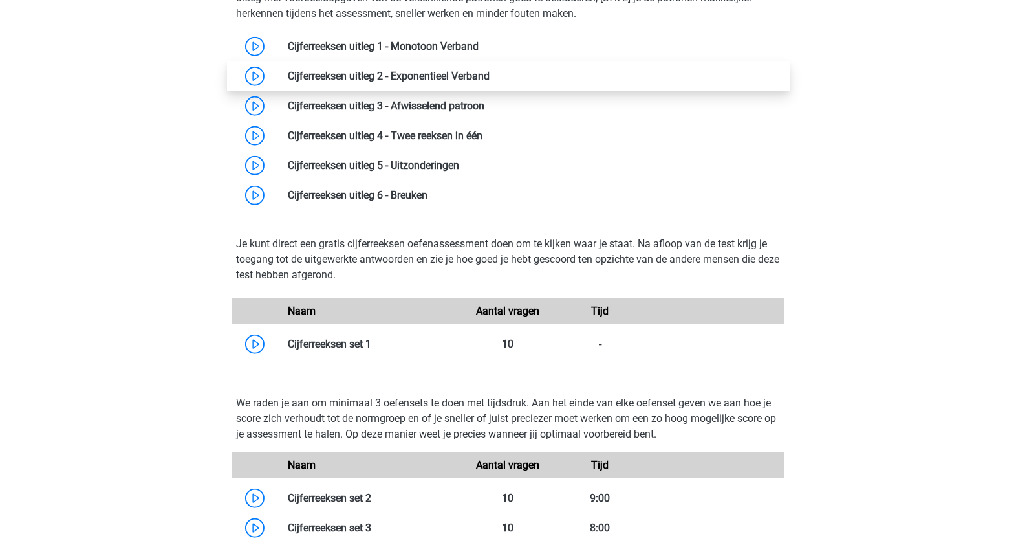
scroll to position [970, 0]
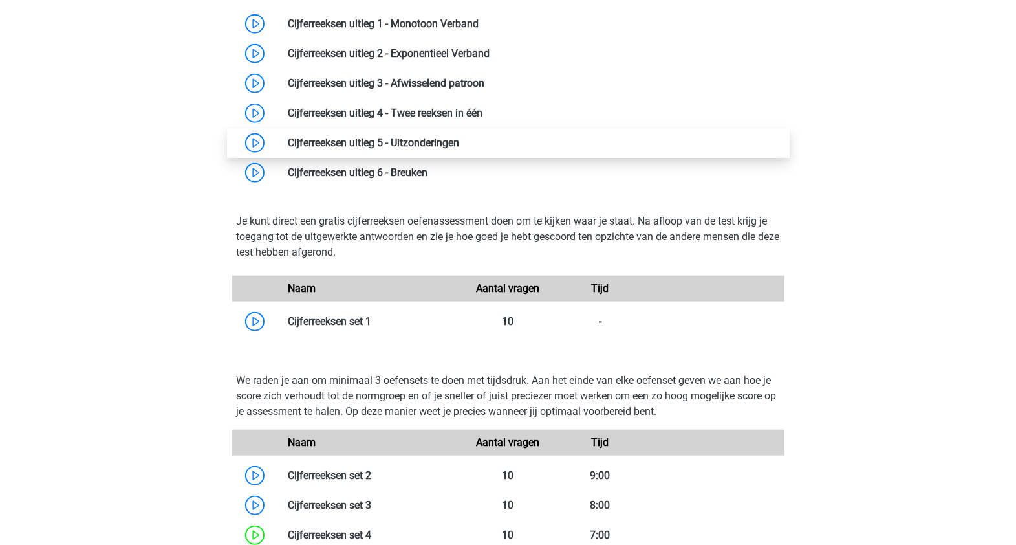
click at [459, 149] on link at bounding box center [459, 143] width 0 height 12
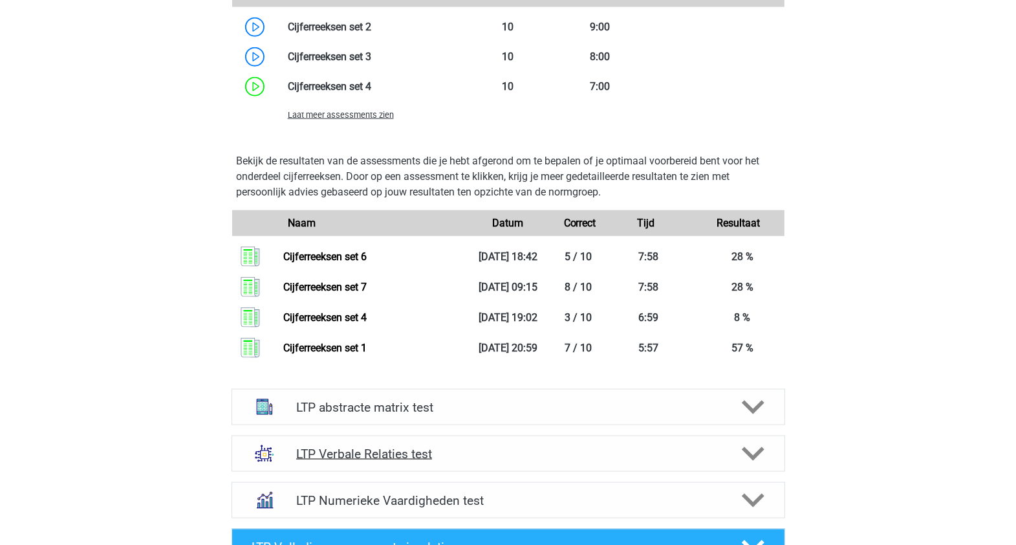
scroll to position [1375, 0]
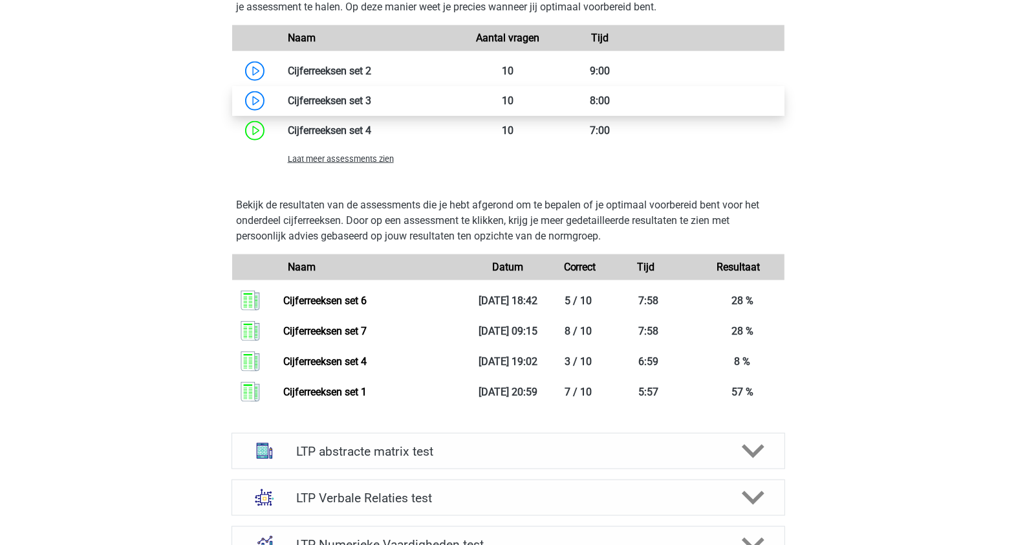
click at [371, 104] on link at bounding box center [371, 100] width 0 height 12
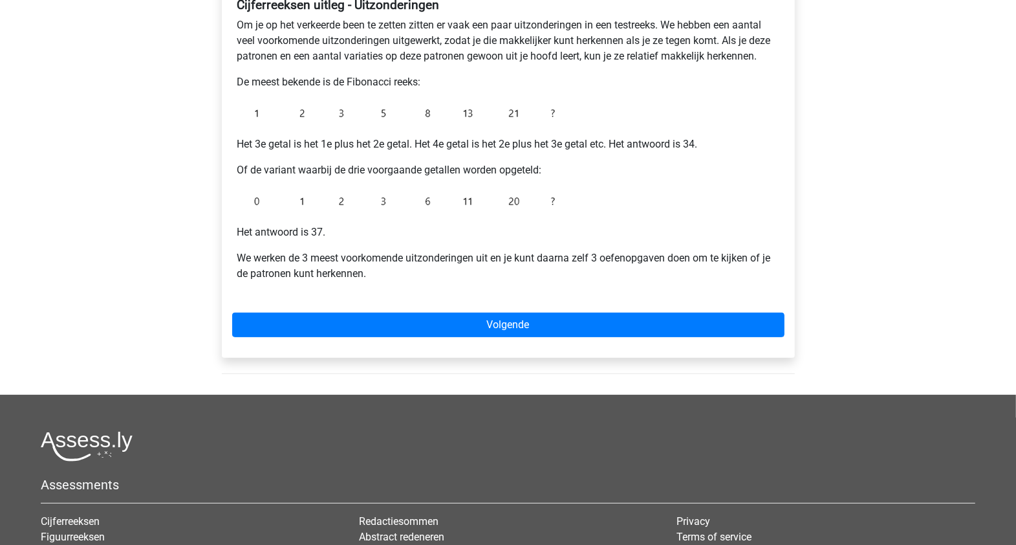
scroll to position [243, 0]
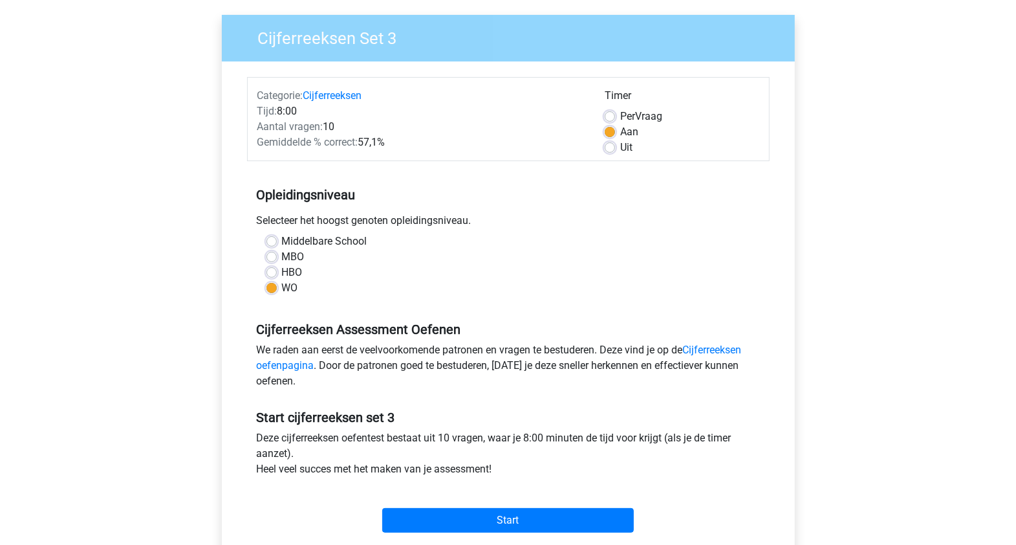
scroll to position [162, 0]
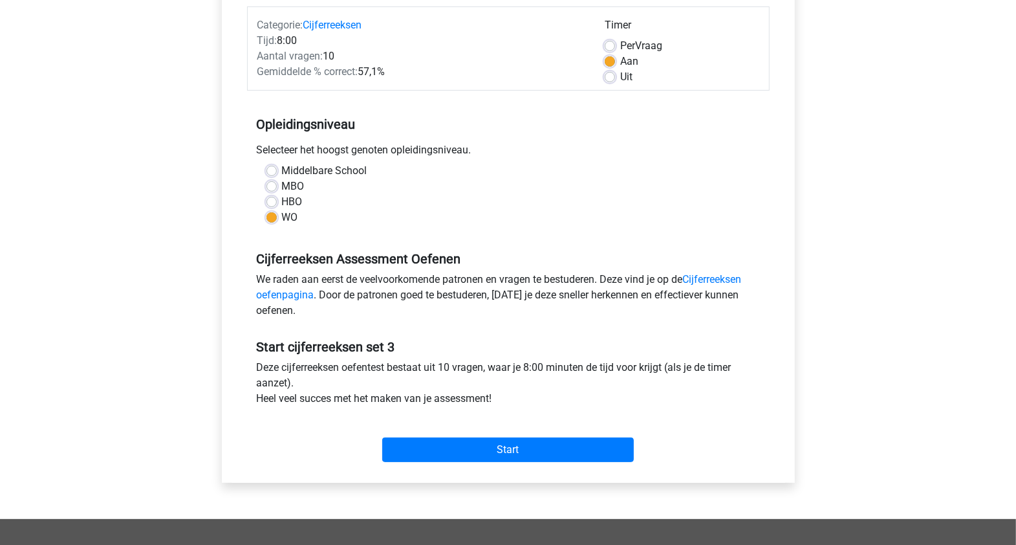
click at [530, 434] on div "Start" at bounding box center [508, 439] width 523 height 45
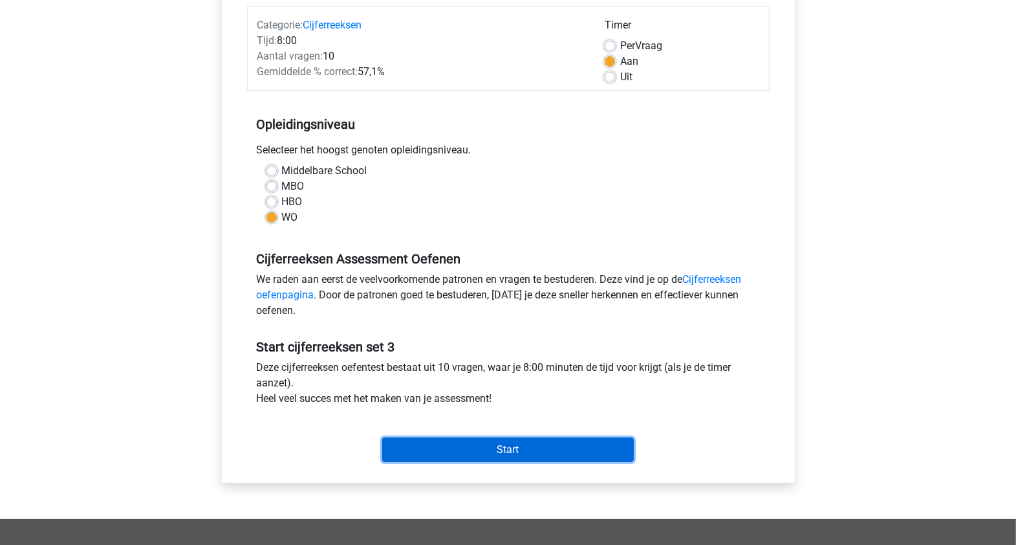
click at [552, 450] on input "Start" at bounding box center [508, 449] width 252 height 25
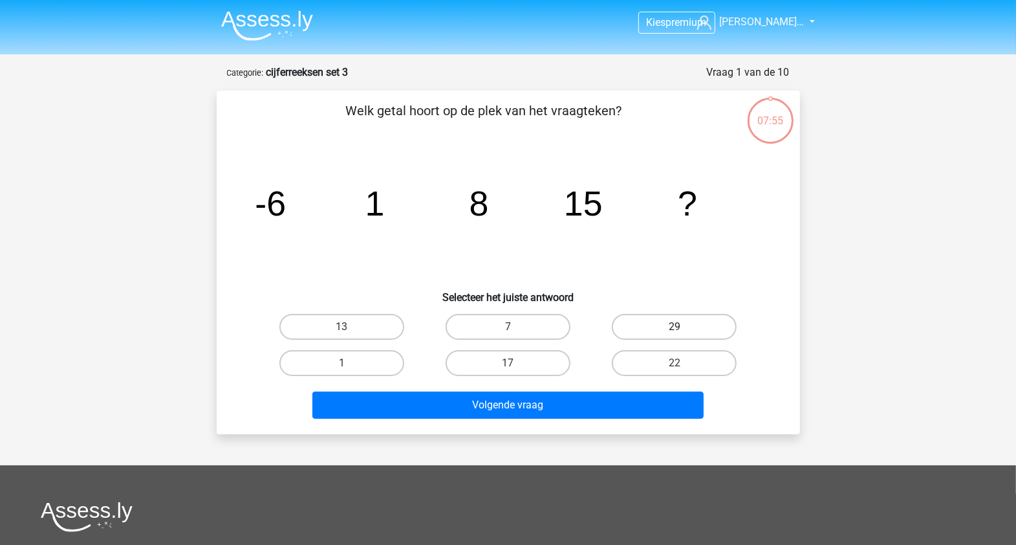
click at [650, 325] on label "29" at bounding box center [674, 327] width 125 height 26
click at [675, 327] on input "29" at bounding box center [679, 331] width 8 height 8
radio input "true"
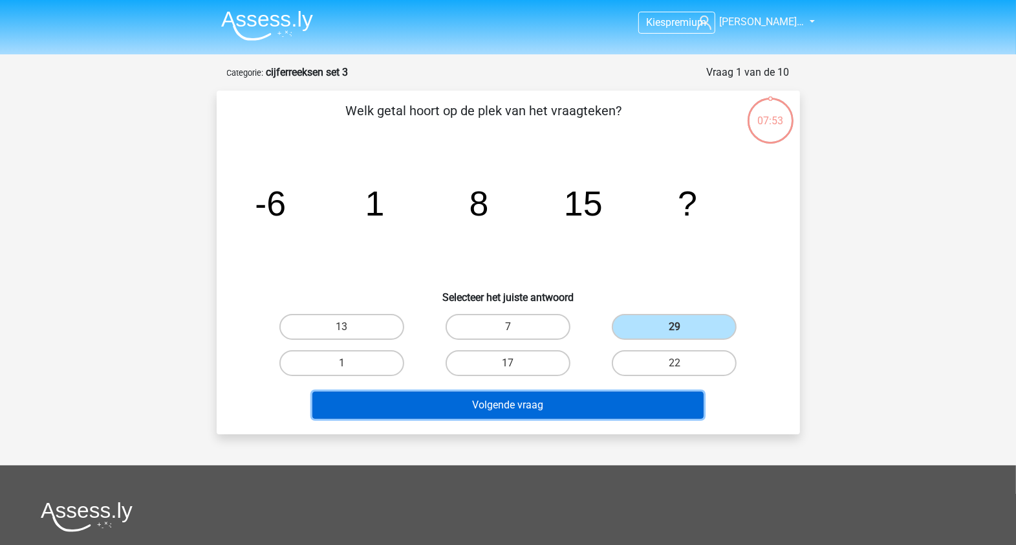
click at [466, 393] on button "Volgende vraag" at bounding box center [507, 404] width 391 height 27
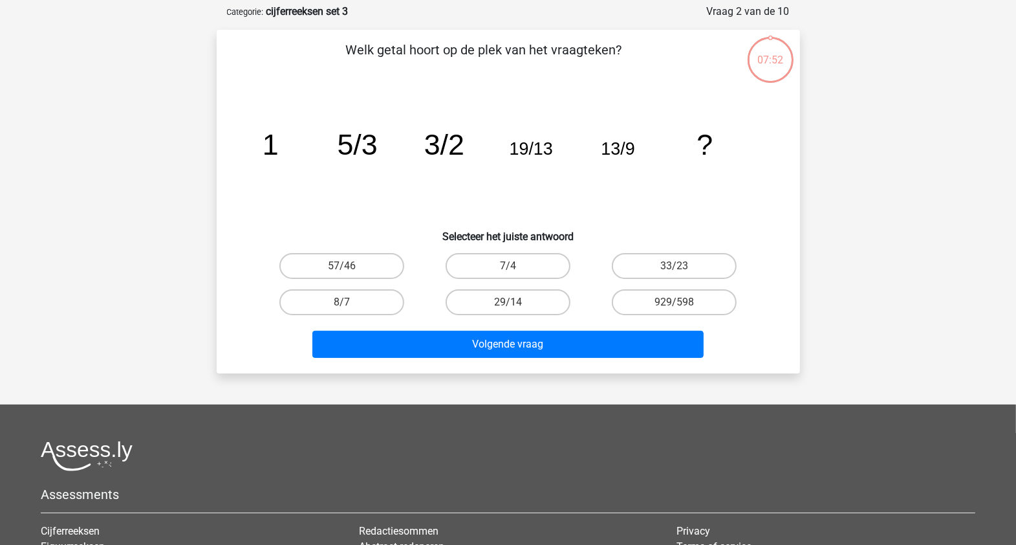
scroll to position [65, 0]
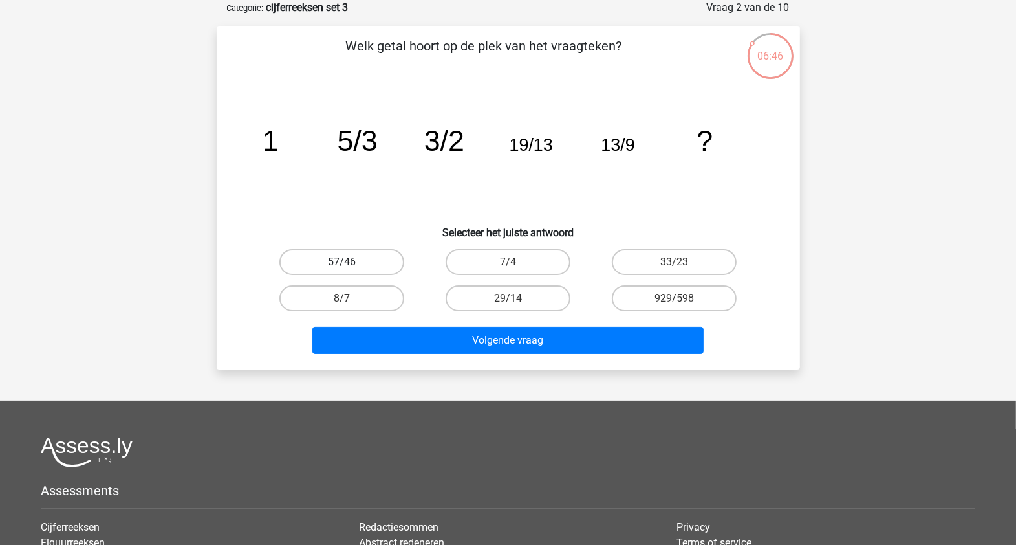
click at [359, 266] on label "57/46" at bounding box center [341, 262] width 125 height 26
click at [350, 266] on input "57/46" at bounding box center [346, 266] width 8 height 8
radio input "true"
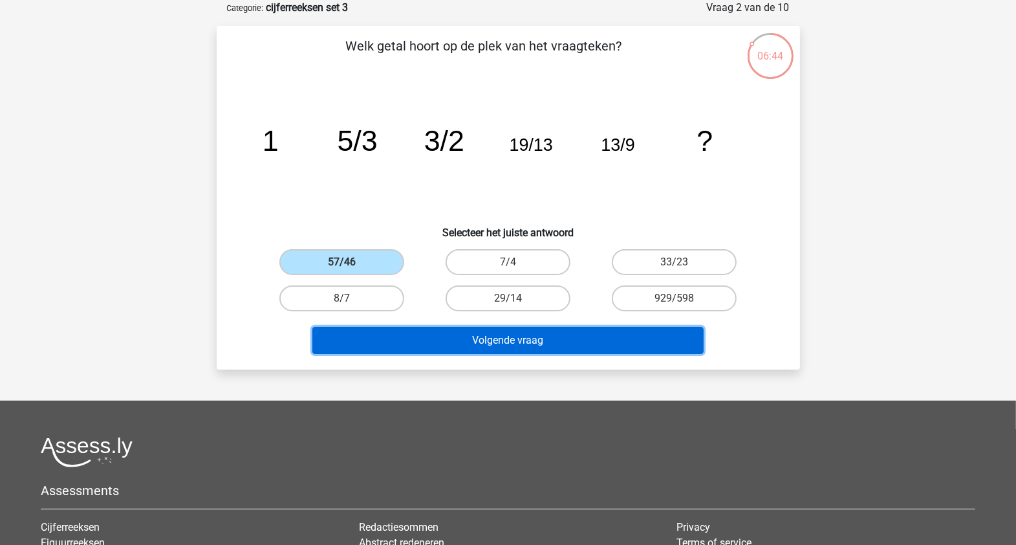
click at [387, 340] on button "Volgende vraag" at bounding box center [507, 340] width 391 height 27
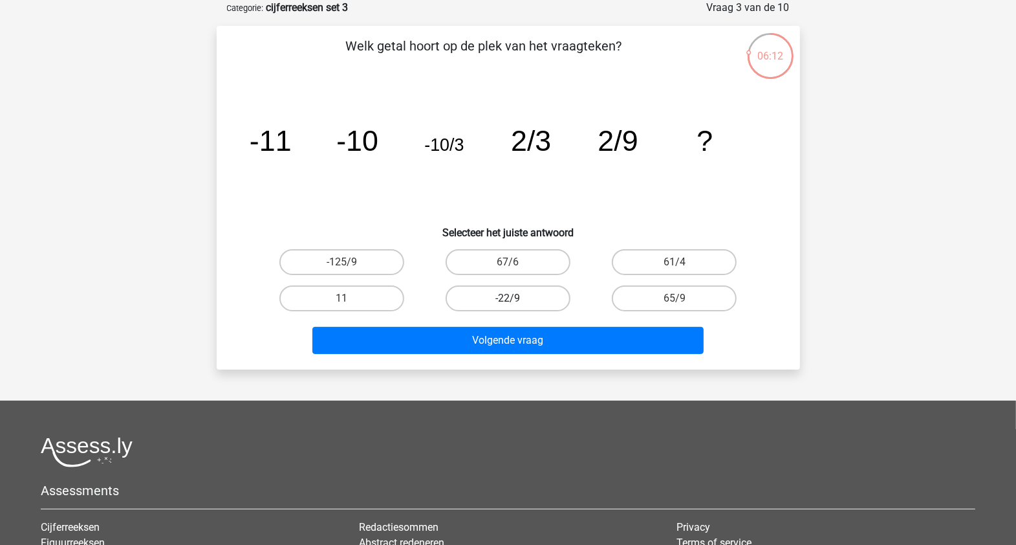
click at [555, 299] on label "-22/9" at bounding box center [508, 298] width 125 height 26
click at [516, 299] on input "-22/9" at bounding box center [512, 302] width 8 height 8
radio input "true"
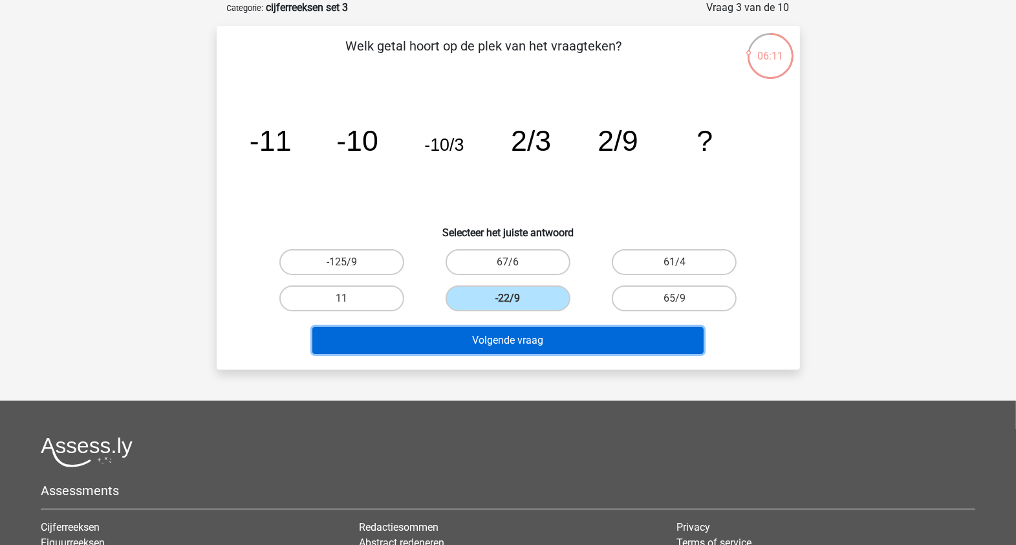
drag, startPoint x: 545, startPoint y: 334, endPoint x: 558, endPoint y: 349, distance: 19.8
click at [548, 344] on button "Volgende vraag" at bounding box center [507, 340] width 391 height 27
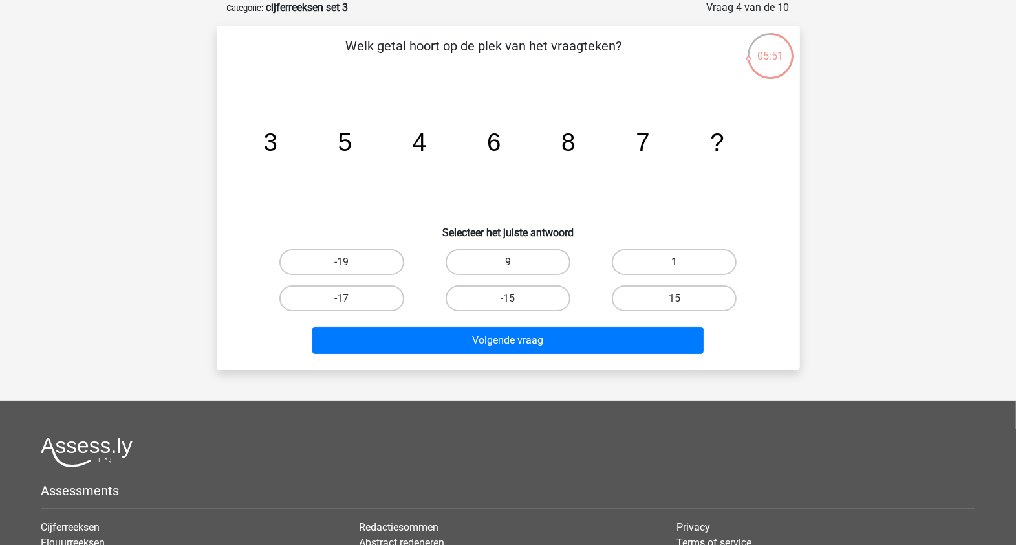
click at [518, 257] on label "9" at bounding box center [508, 262] width 125 height 26
click at [516, 262] on input "9" at bounding box center [512, 266] width 8 height 8
radio input "true"
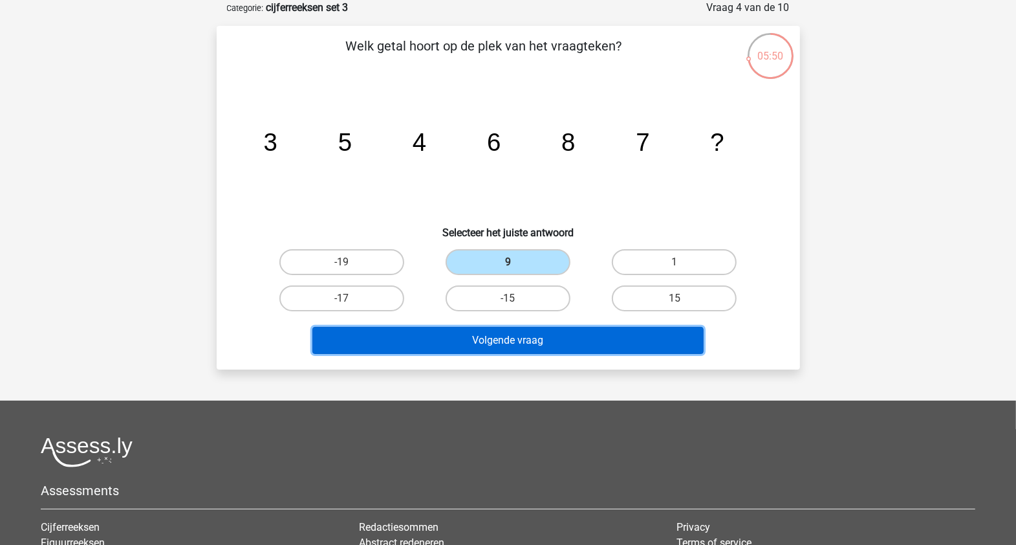
click at [571, 342] on button "Volgende vraag" at bounding box center [507, 340] width 391 height 27
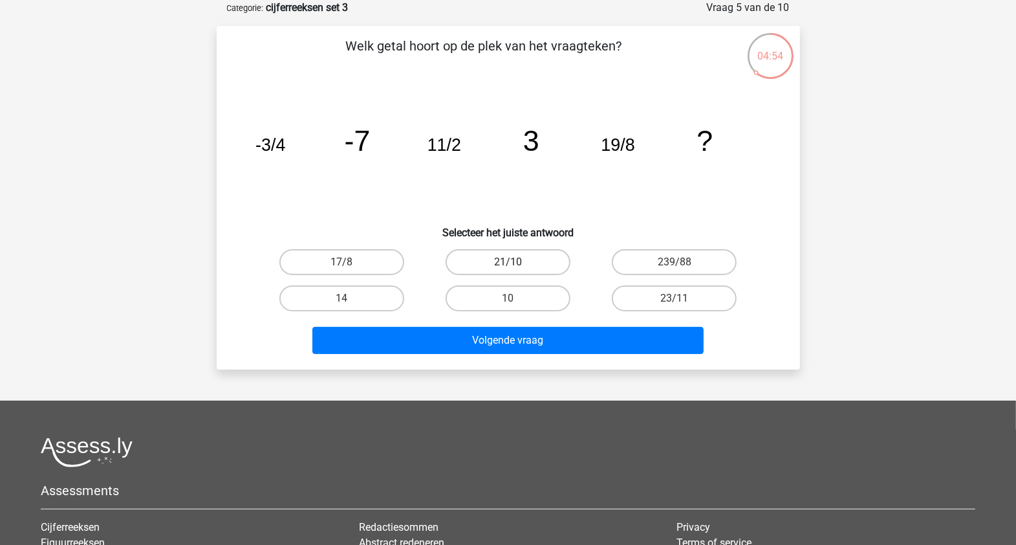
click at [505, 261] on label "21/10" at bounding box center [508, 262] width 125 height 26
click at [508, 262] on input "21/10" at bounding box center [512, 266] width 8 height 8
radio input "true"
click at [618, 204] on icon "image/svg+xml -3/4 -7 11/2 3 19/8 ?" at bounding box center [508, 150] width 521 height 131
click at [362, 303] on label "14" at bounding box center [341, 298] width 125 height 26
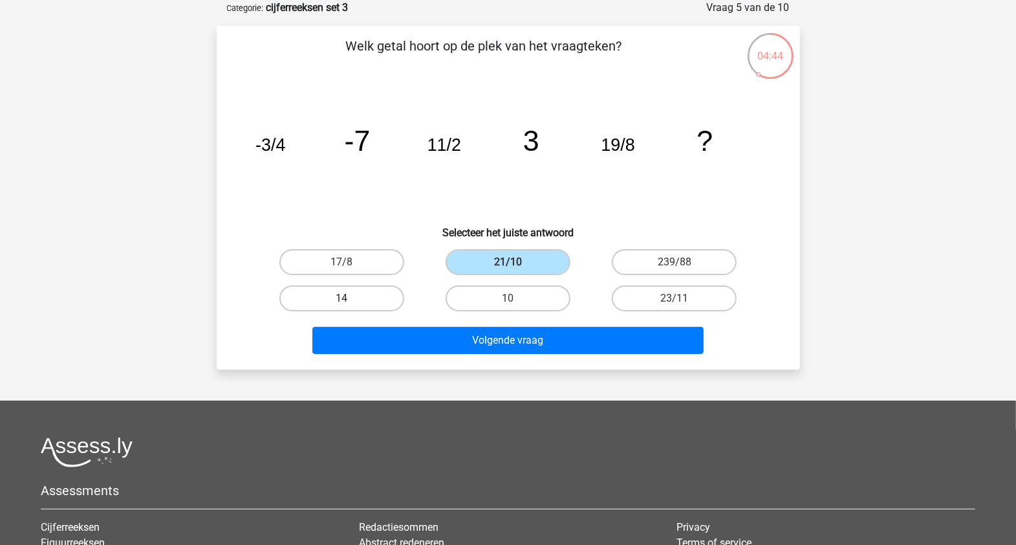
click at [350, 303] on input "14" at bounding box center [346, 302] width 8 height 8
radio input "true"
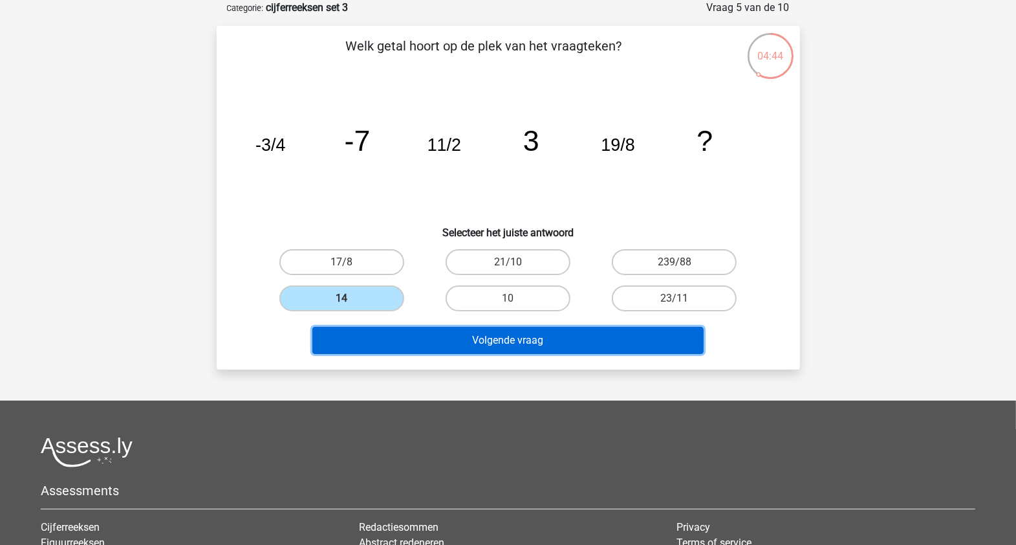
click at [500, 336] on button "Volgende vraag" at bounding box center [507, 340] width 391 height 27
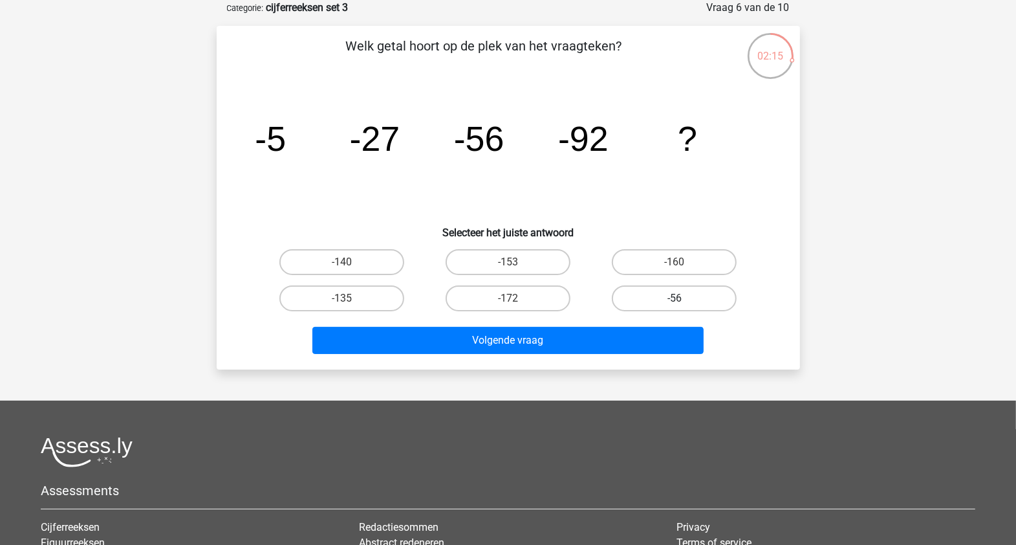
click at [647, 300] on label "-56" at bounding box center [674, 298] width 125 height 26
click at [675, 300] on input "-56" at bounding box center [679, 302] width 8 height 8
radio input "true"
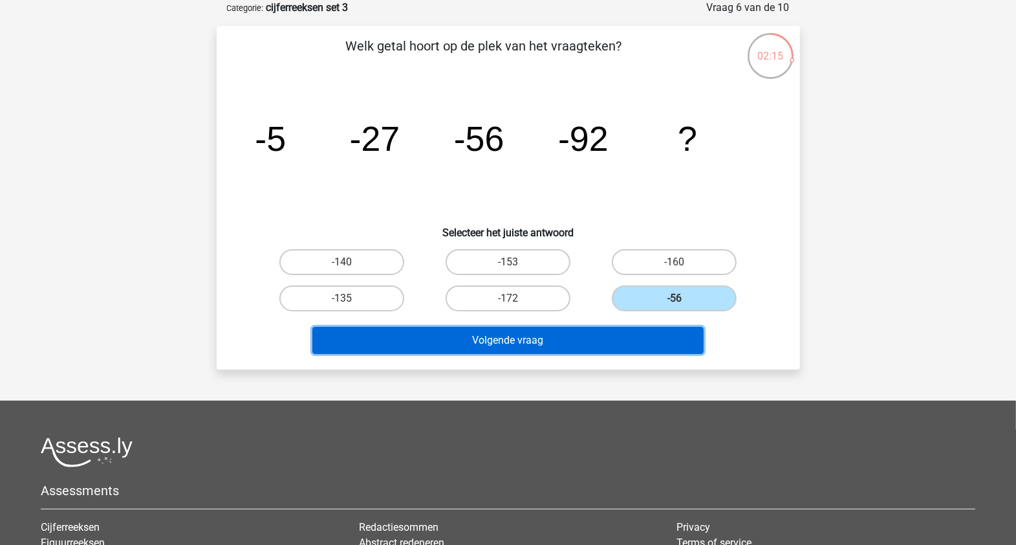
click at [629, 345] on button "Volgende vraag" at bounding box center [507, 340] width 391 height 27
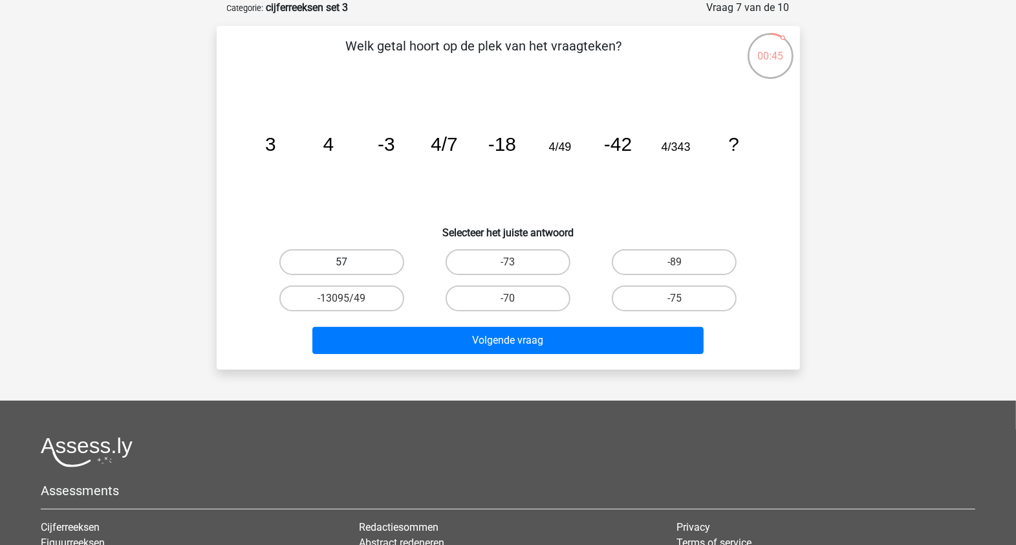
click at [385, 254] on label "57" at bounding box center [341, 262] width 125 height 26
click at [350, 262] on input "57" at bounding box center [346, 266] width 8 height 8
radio input "true"
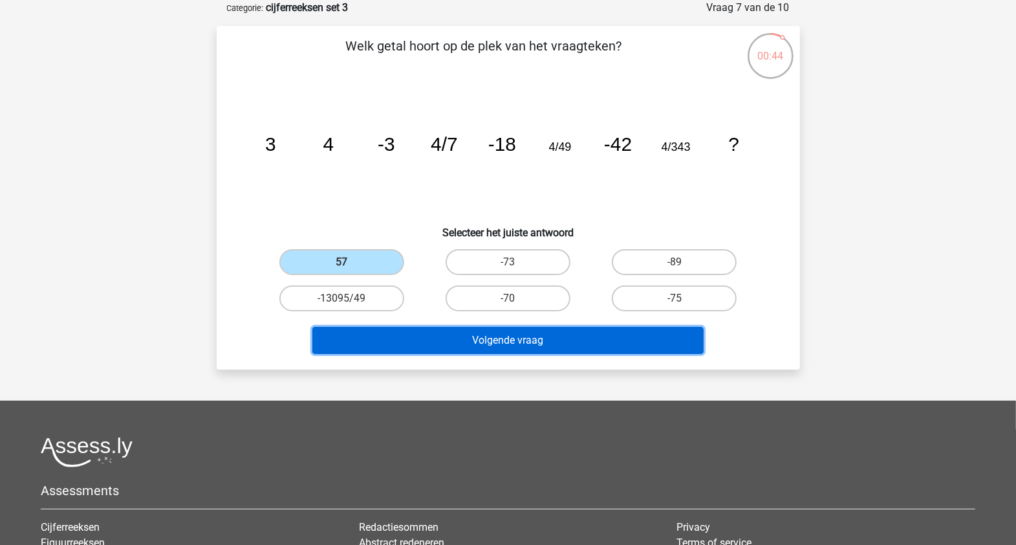
click at [469, 330] on button "Volgende vraag" at bounding box center [507, 340] width 391 height 27
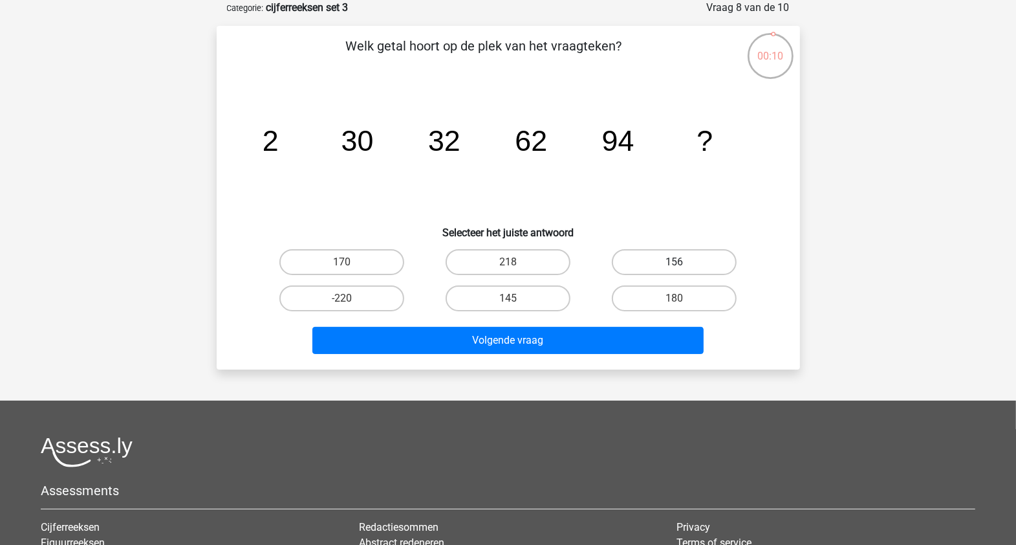
click at [685, 258] on label "156" at bounding box center [674, 262] width 125 height 26
click at [683, 262] on input "156" at bounding box center [679, 266] width 8 height 8
radio input "true"
click at [616, 354] on div "Volgende vraag" at bounding box center [508, 343] width 499 height 32
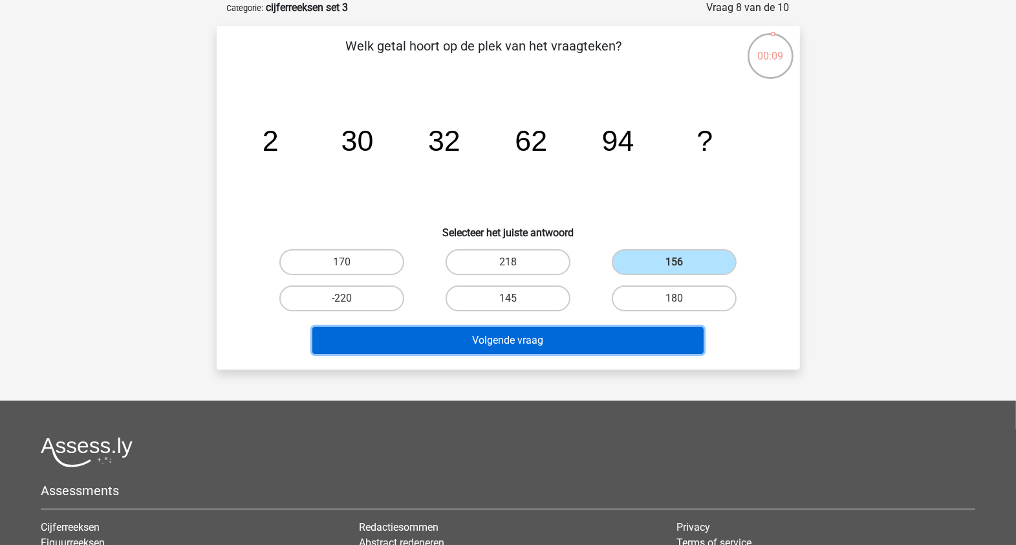
click at [604, 335] on button "Volgende vraag" at bounding box center [507, 340] width 391 height 27
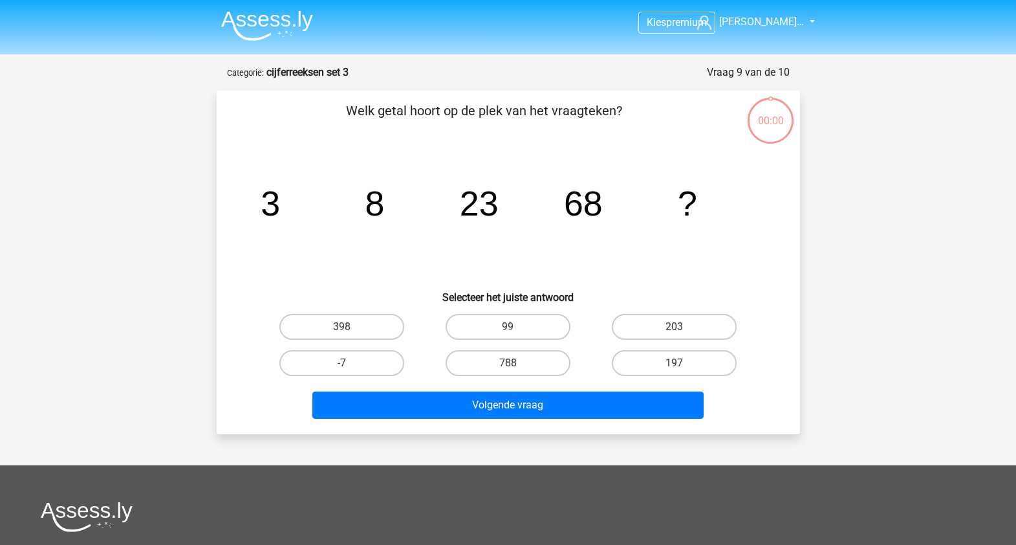
scroll to position [65, 0]
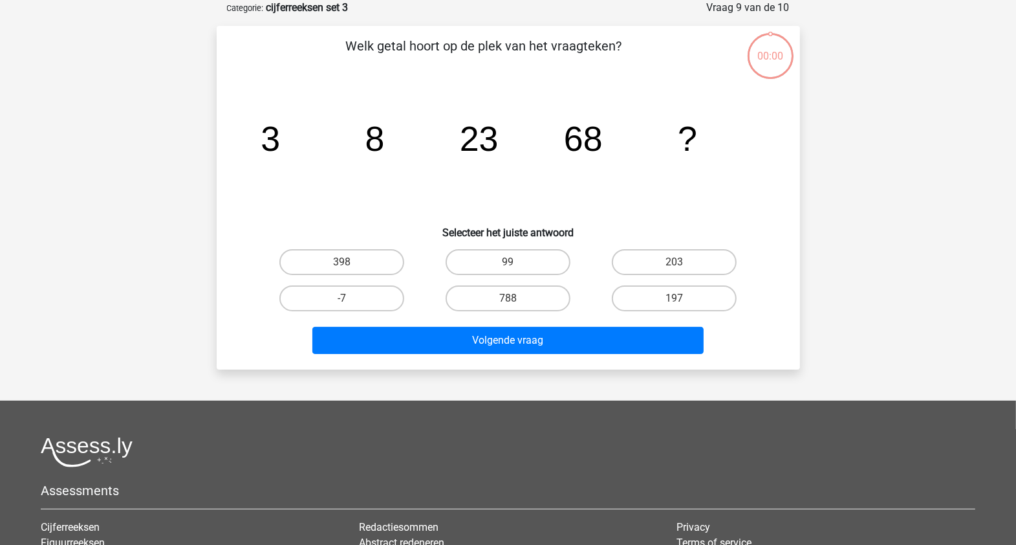
click at [488, 338] on button "Volgende vraag" at bounding box center [507, 340] width 391 height 27
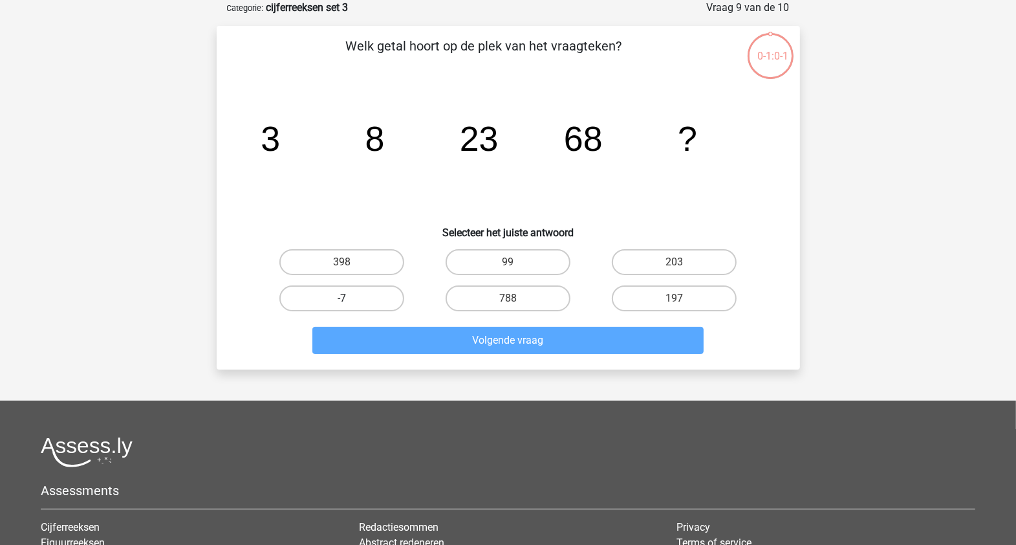
drag, startPoint x: 335, startPoint y: 258, endPoint x: 368, endPoint y: 300, distance: 52.9
click at [335, 259] on label "398" at bounding box center [341, 262] width 125 height 26
click at [342, 262] on input "398" at bounding box center [346, 266] width 8 height 8
radio input "true"
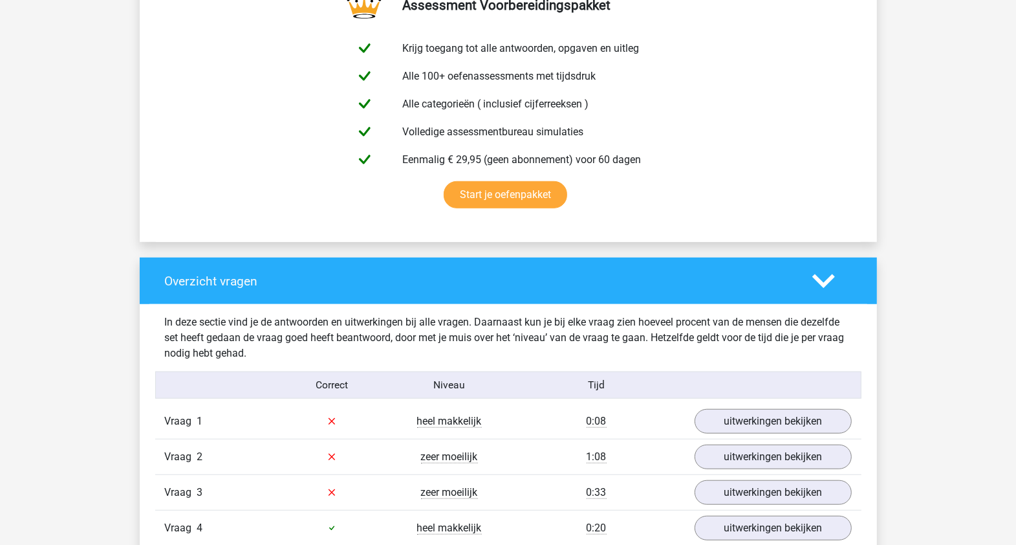
scroll to position [890, 0]
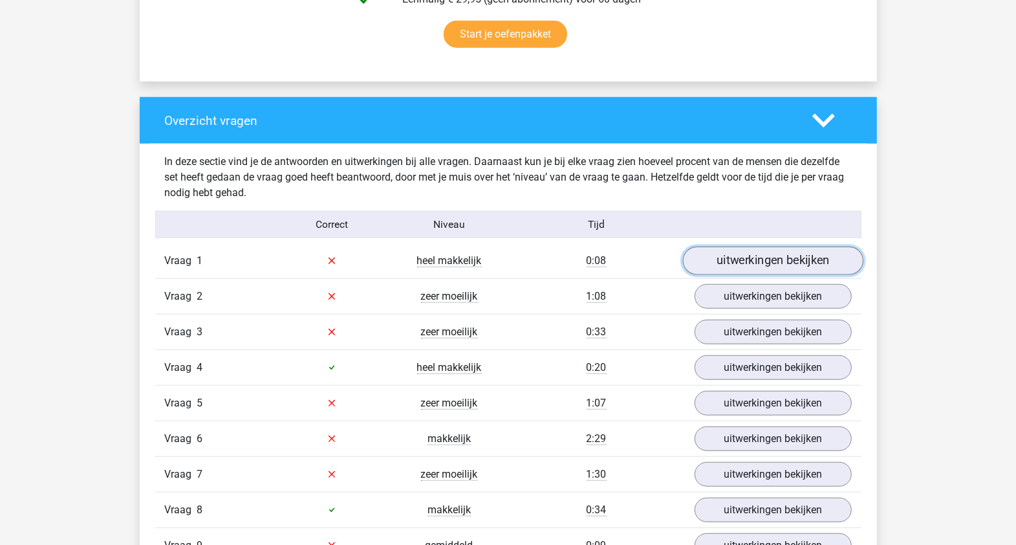
click at [719, 246] on link "uitwerkingen bekijken" at bounding box center [773, 260] width 180 height 28
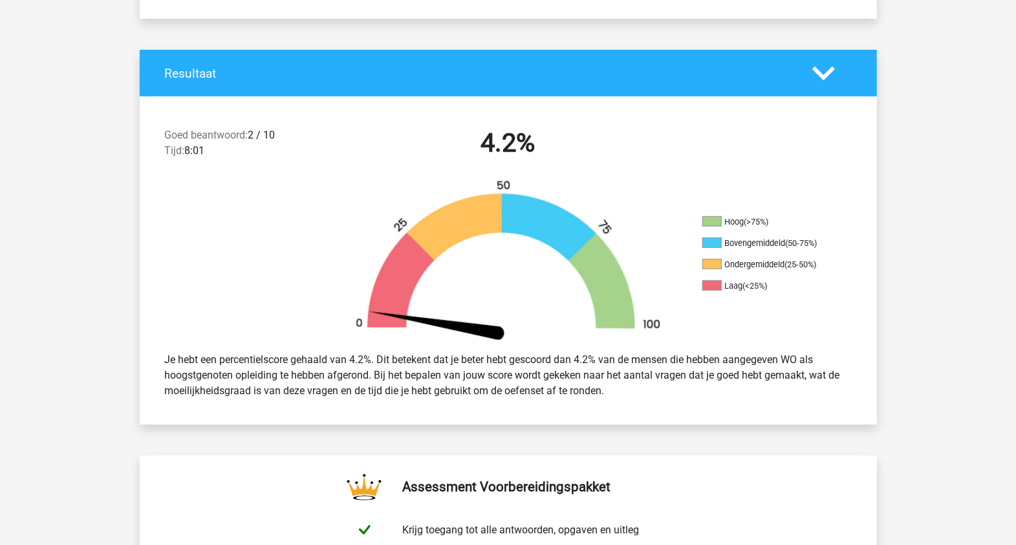
scroll to position [243, 0]
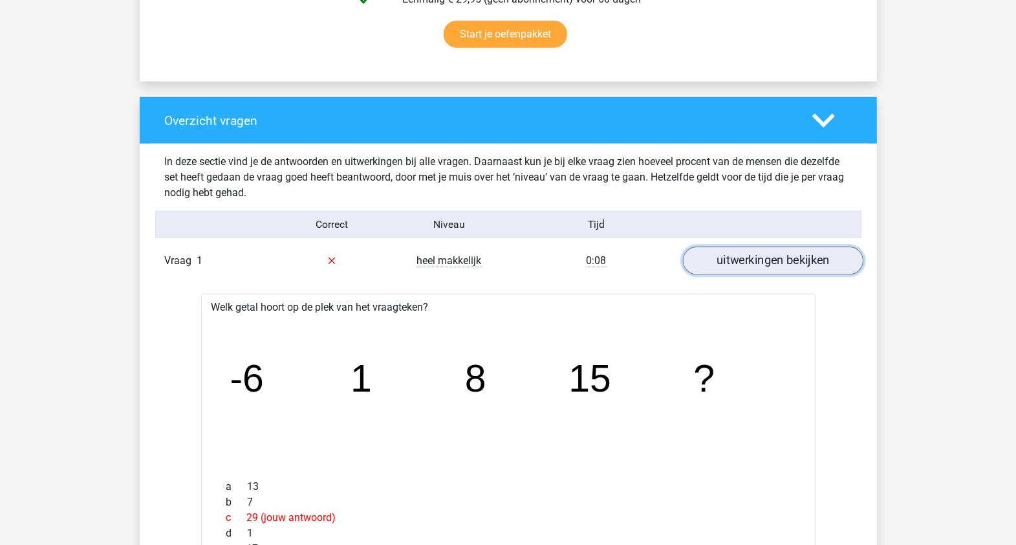
click at [727, 246] on link "uitwerkingen bekijken" at bounding box center [773, 260] width 180 height 28
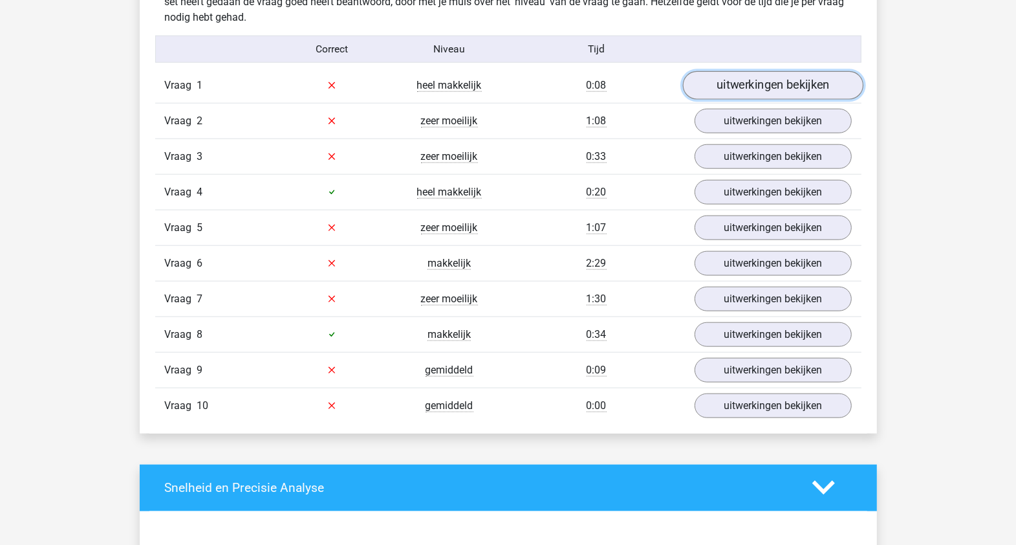
scroll to position [1066, 0]
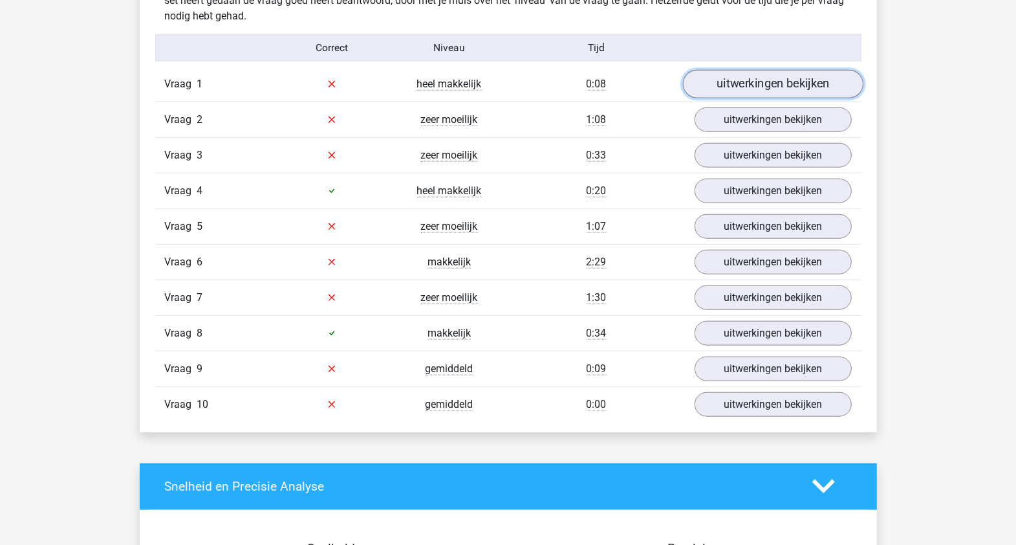
click at [728, 70] on link "uitwerkingen bekijken" at bounding box center [773, 84] width 180 height 28
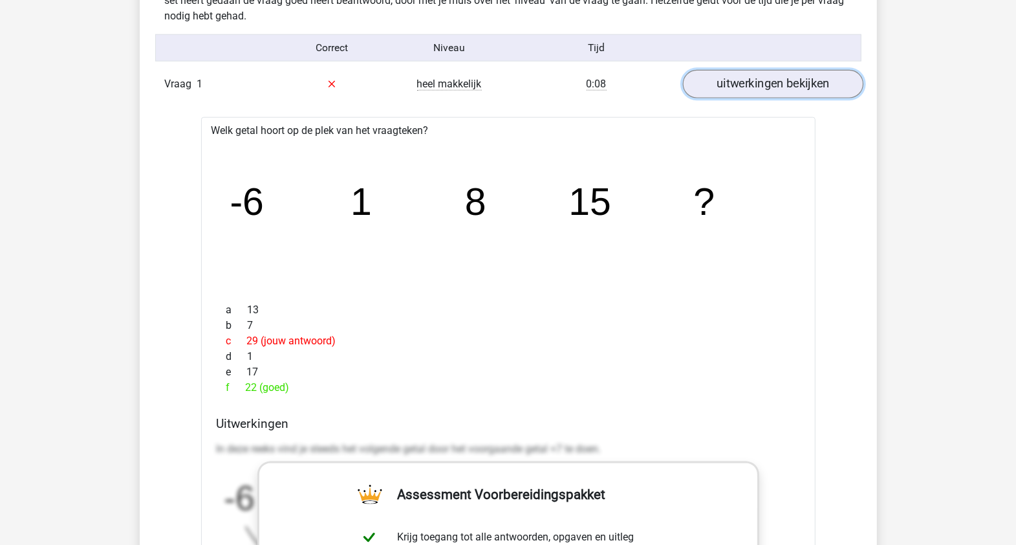
click at [780, 72] on link "uitwerkingen bekijken" at bounding box center [773, 84] width 180 height 28
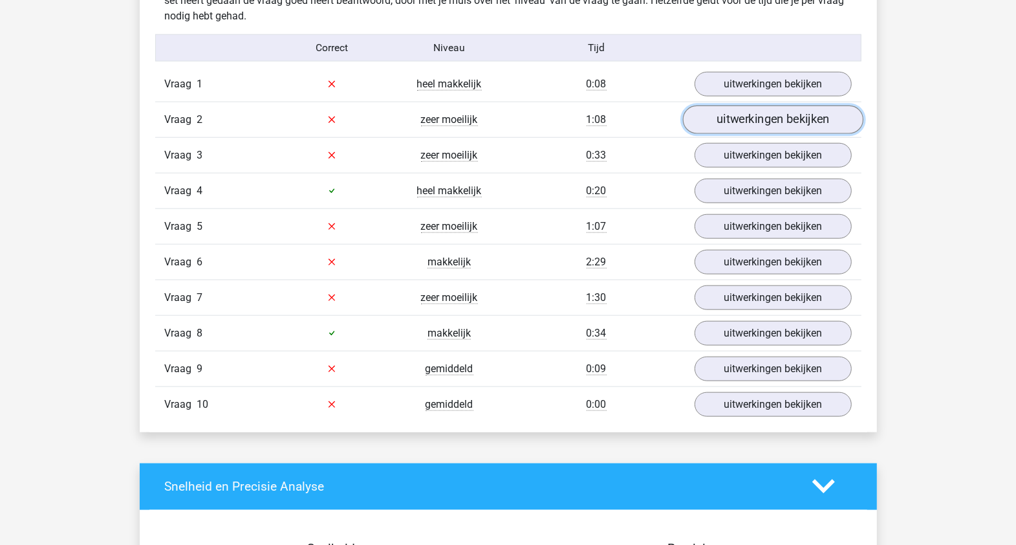
click at [747, 105] on link "uitwerkingen bekijken" at bounding box center [773, 119] width 180 height 28
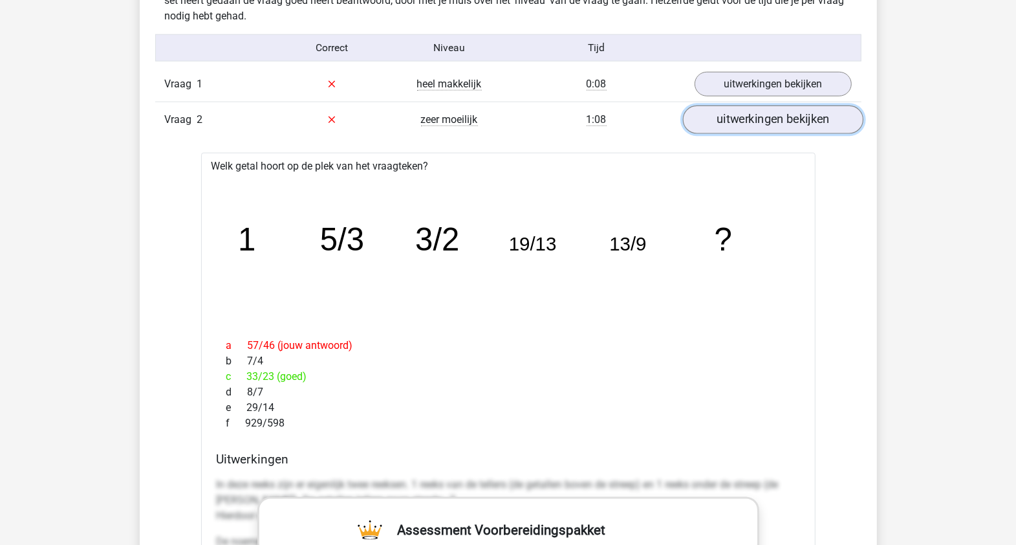
click at [763, 105] on link "uitwerkingen bekijken" at bounding box center [773, 119] width 180 height 28
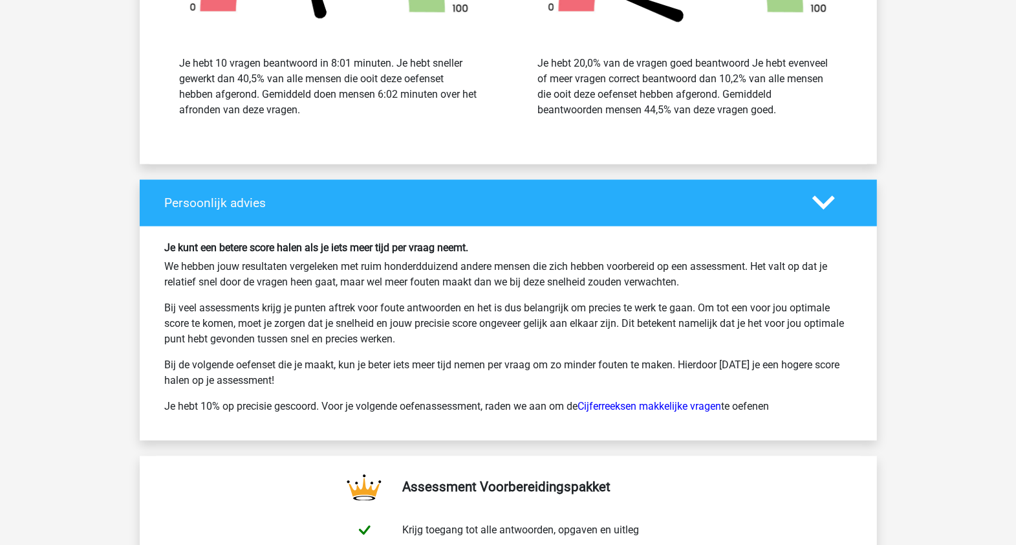
scroll to position [1794, 0]
